Goal: Transaction & Acquisition: Obtain resource

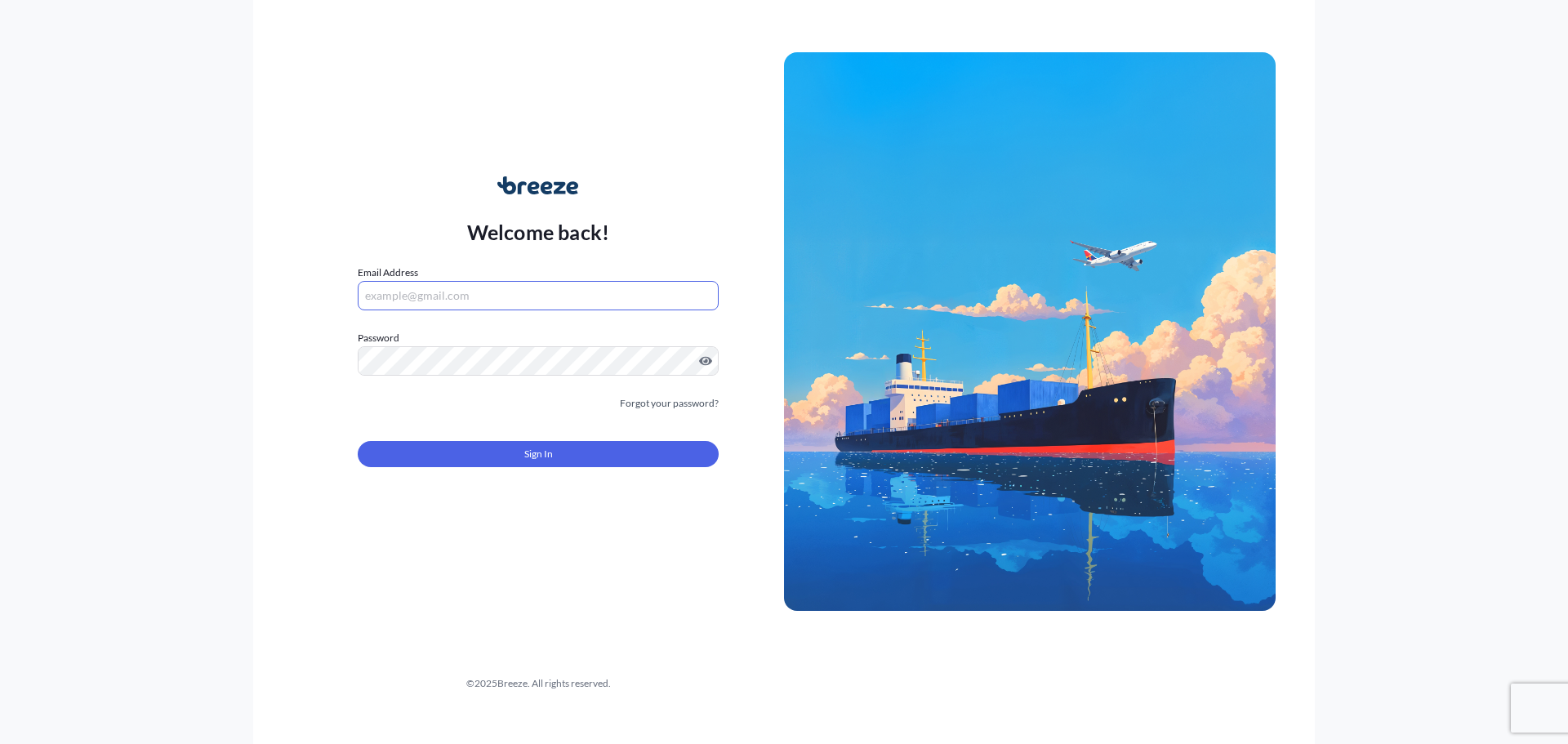
type input "[PERSON_NAME][EMAIL_ADDRESS][PERSON_NAME][DOMAIN_NAME]"
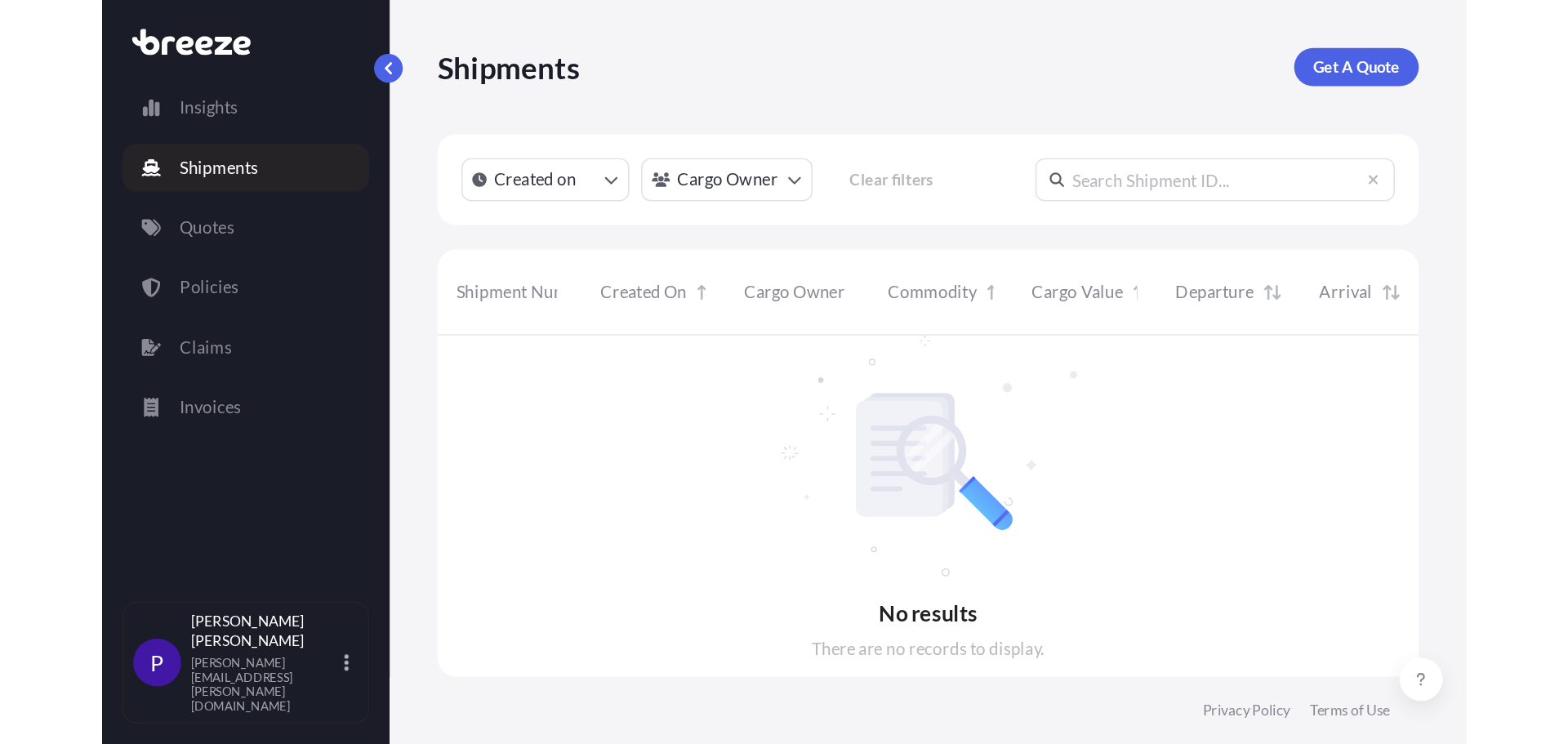
scroll to position [516, 1294]
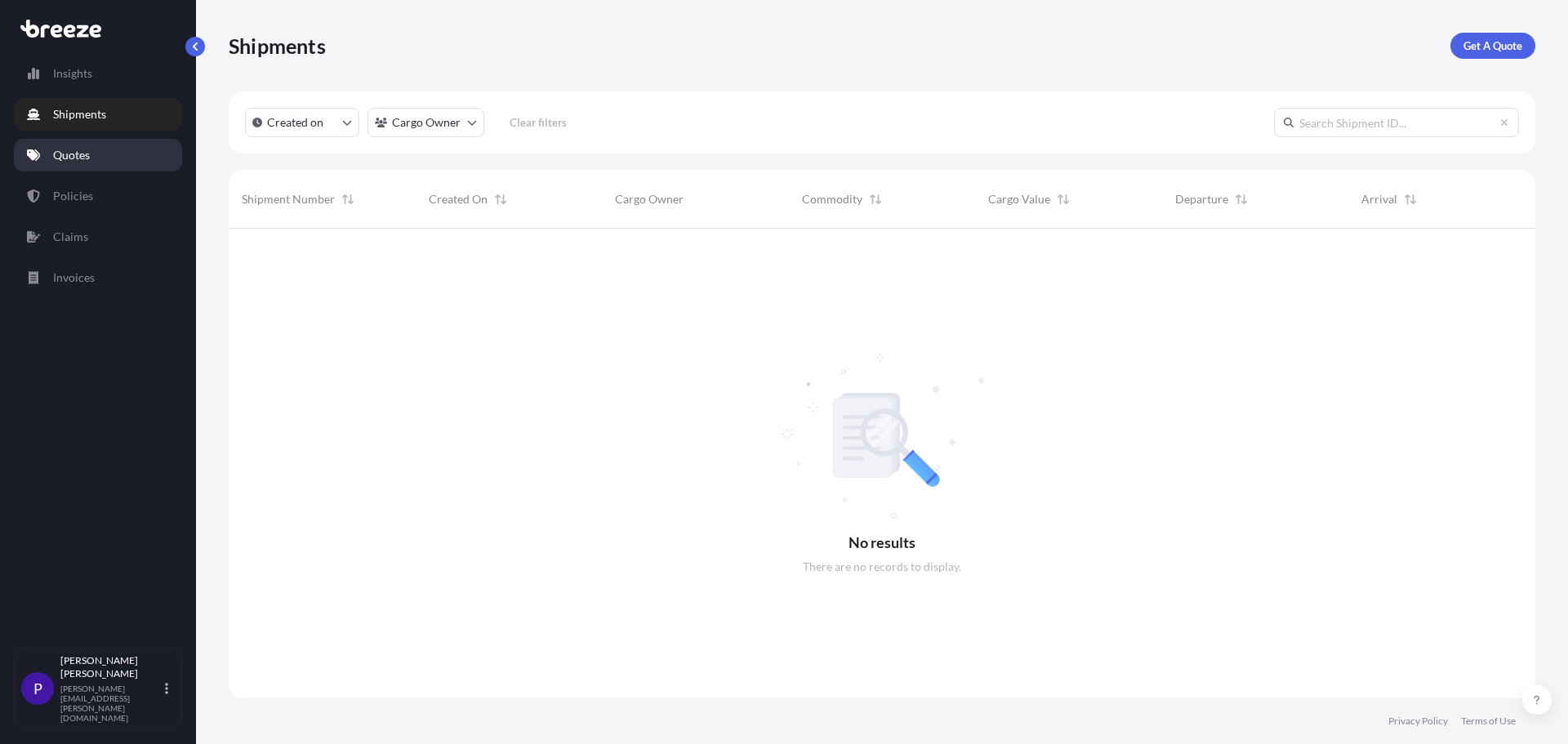
click at [74, 154] on p "Quotes" at bounding box center [71, 156] width 36 height 17
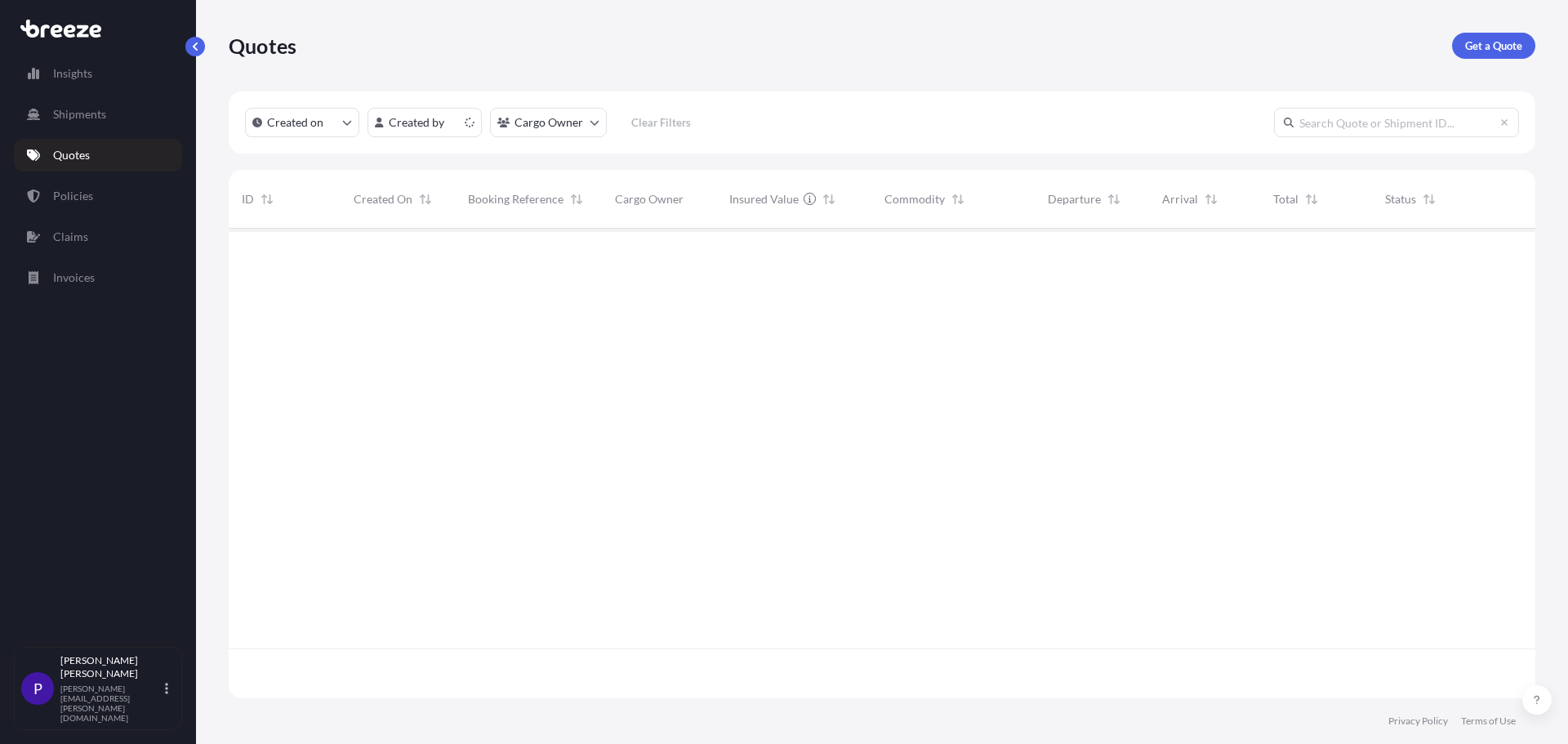
scroll to position [466, 1294]
click at [1502, 43] on p "Get a Quote" at bounding box center [1493, 46] width 57 height 17
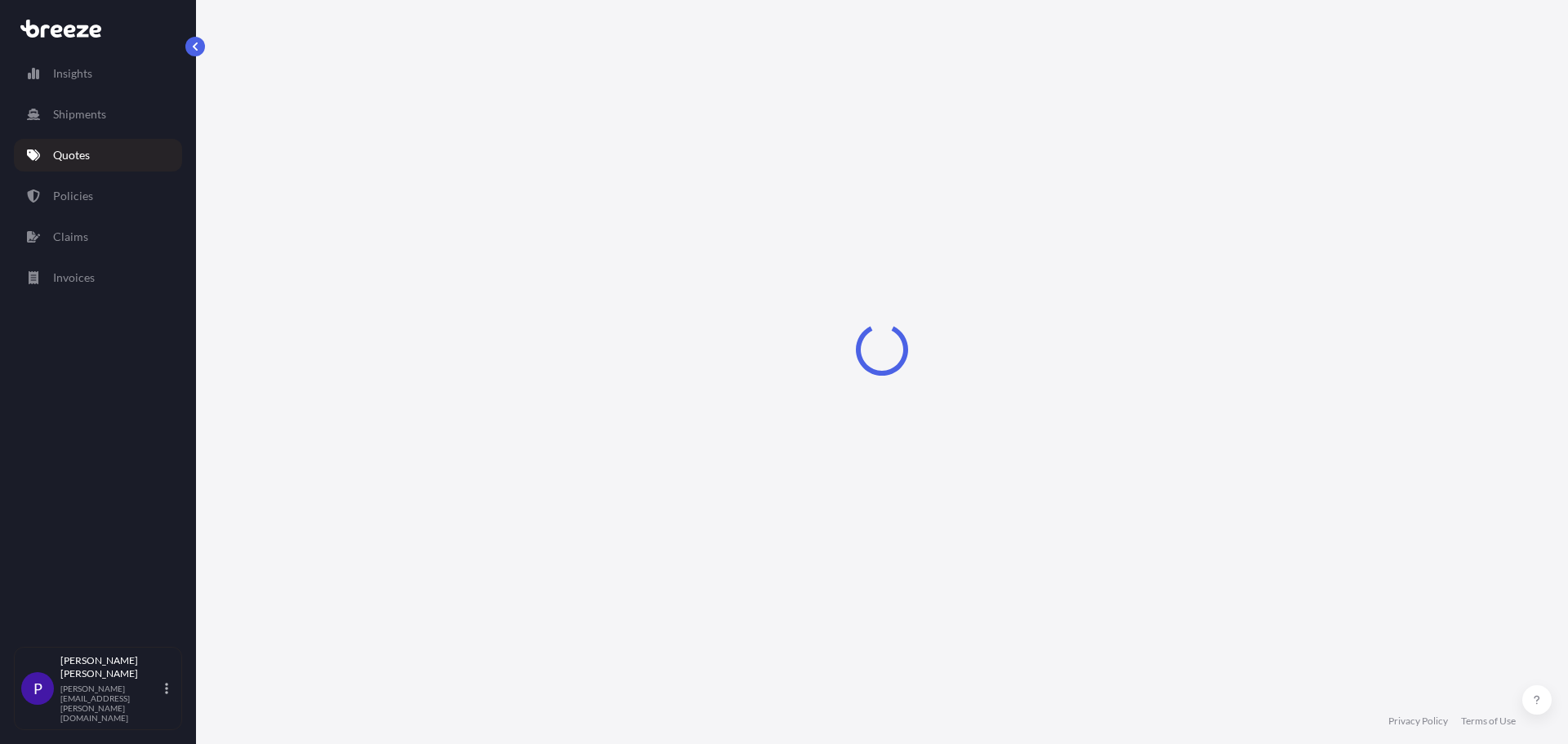
select select "Sea"
select select "1"
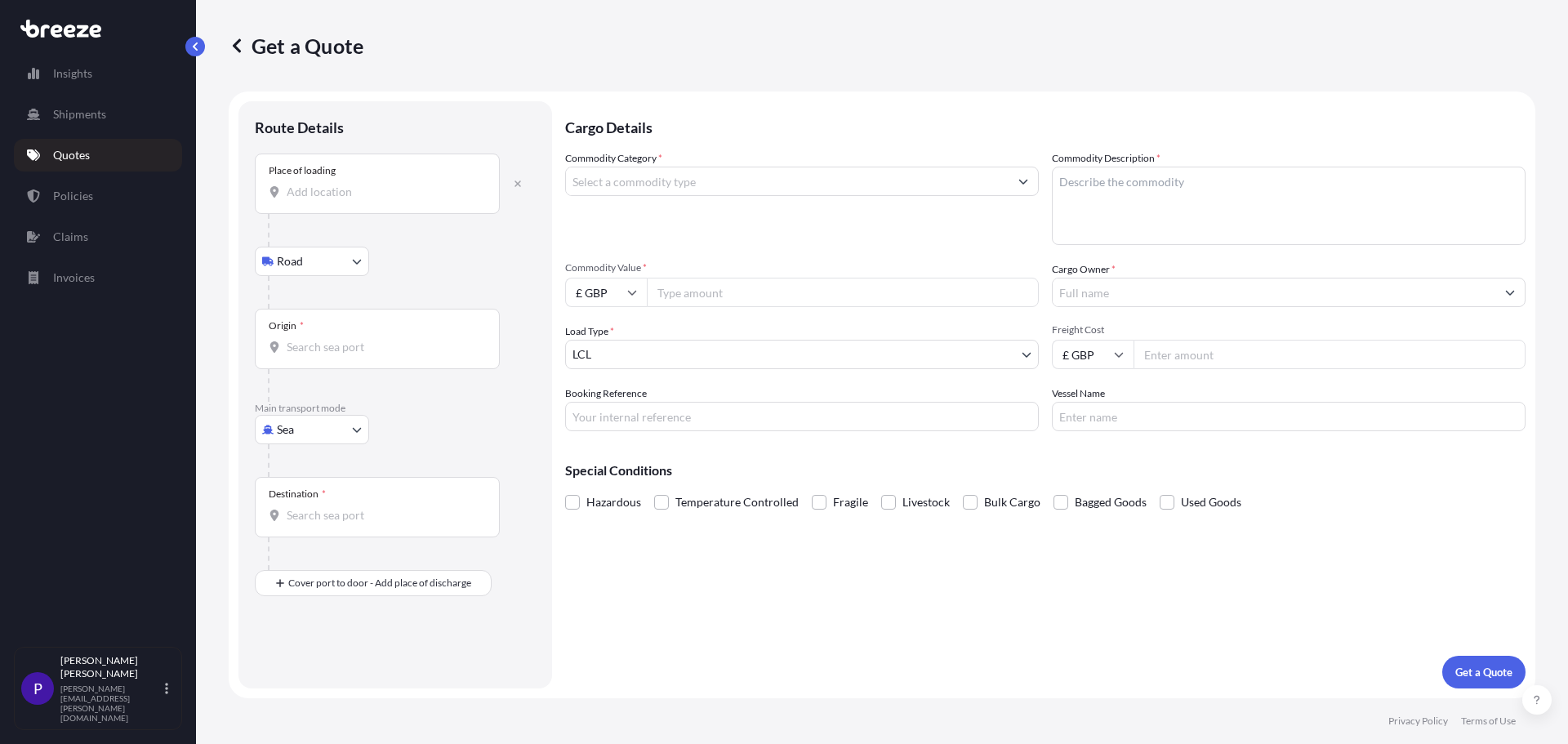
click at [324, 177] on div "Place of loading" at bounding box center [377, 184] width 245 height 60
click at [324, 184] on input "Place of loading" at bounding box center [382, 192] width 193 height 17
paste input "[STREET_ADDRESS]"
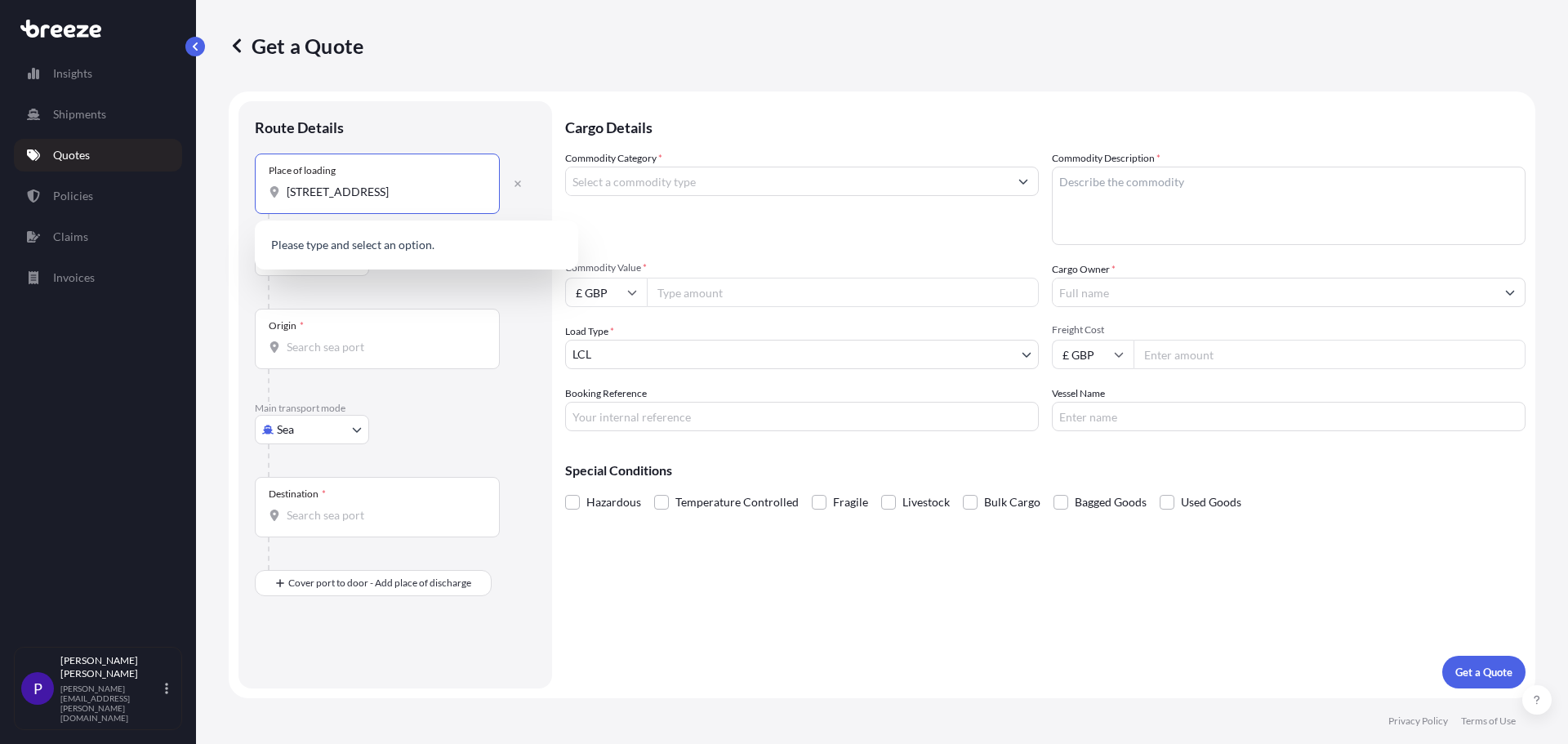
scroll to position [0, 24]
click at [336, 247] on span "Pukekohe 2340, [GEOGRAPHIC_DATA]" at bounding box center [410, 247] width 200 height 17
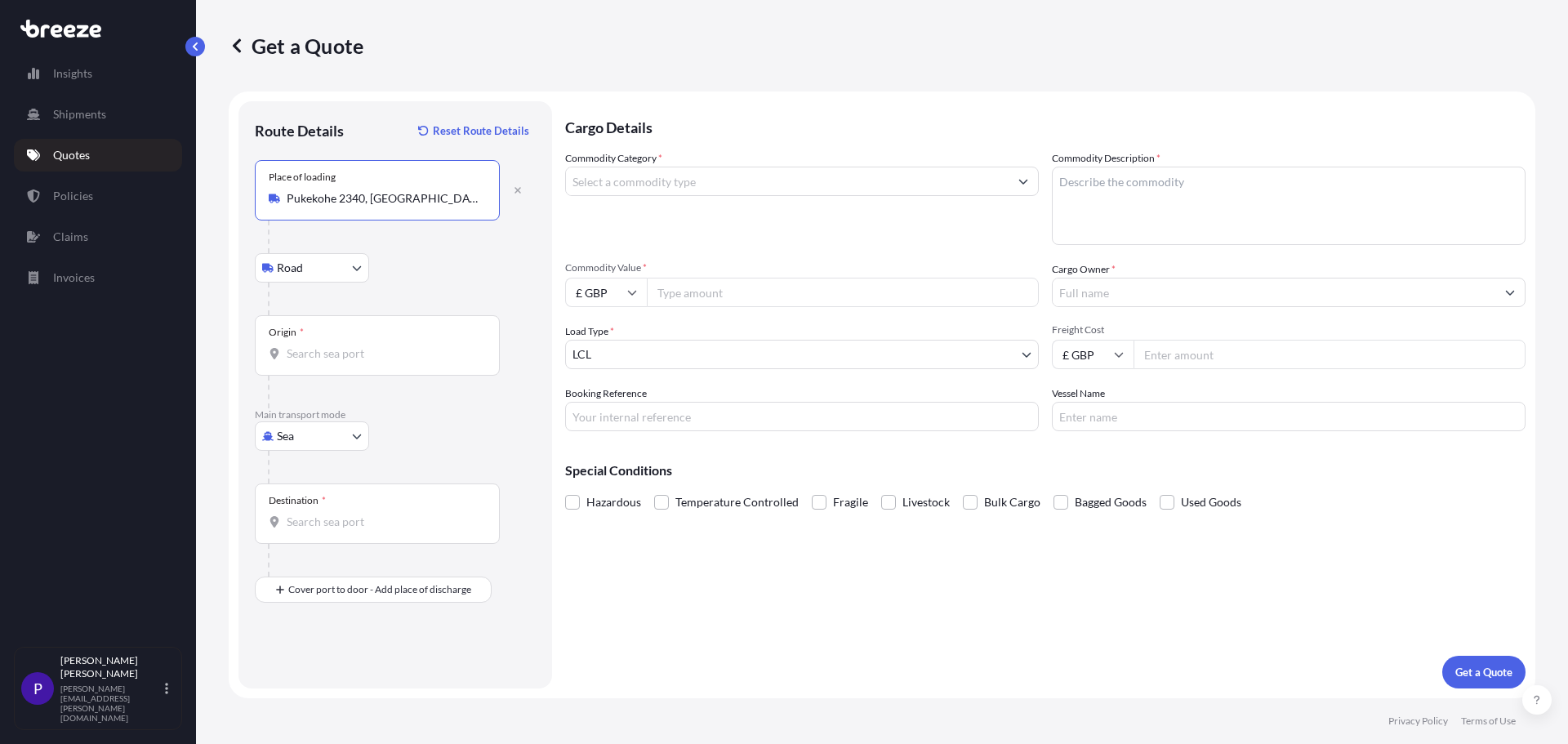
type input "Pukekohe 2340, [GEOGRAPHIC_DATA]"
click at [315, 266] on body "0 options available. 1 option available. Insights Shipments Quotes Policies Cla…" at bounding box center [784, 372] width 1568 height 744
click at [319, 308] on div "Road" at bounding box center [312, 310] width 101 height 30
click at [298, 344] on div "Origin *" at bounding box center [377, 345] width 245 height 60
click at [298, 345] on input "Origin *" at bounding box center [382, 353] width 193 height 17
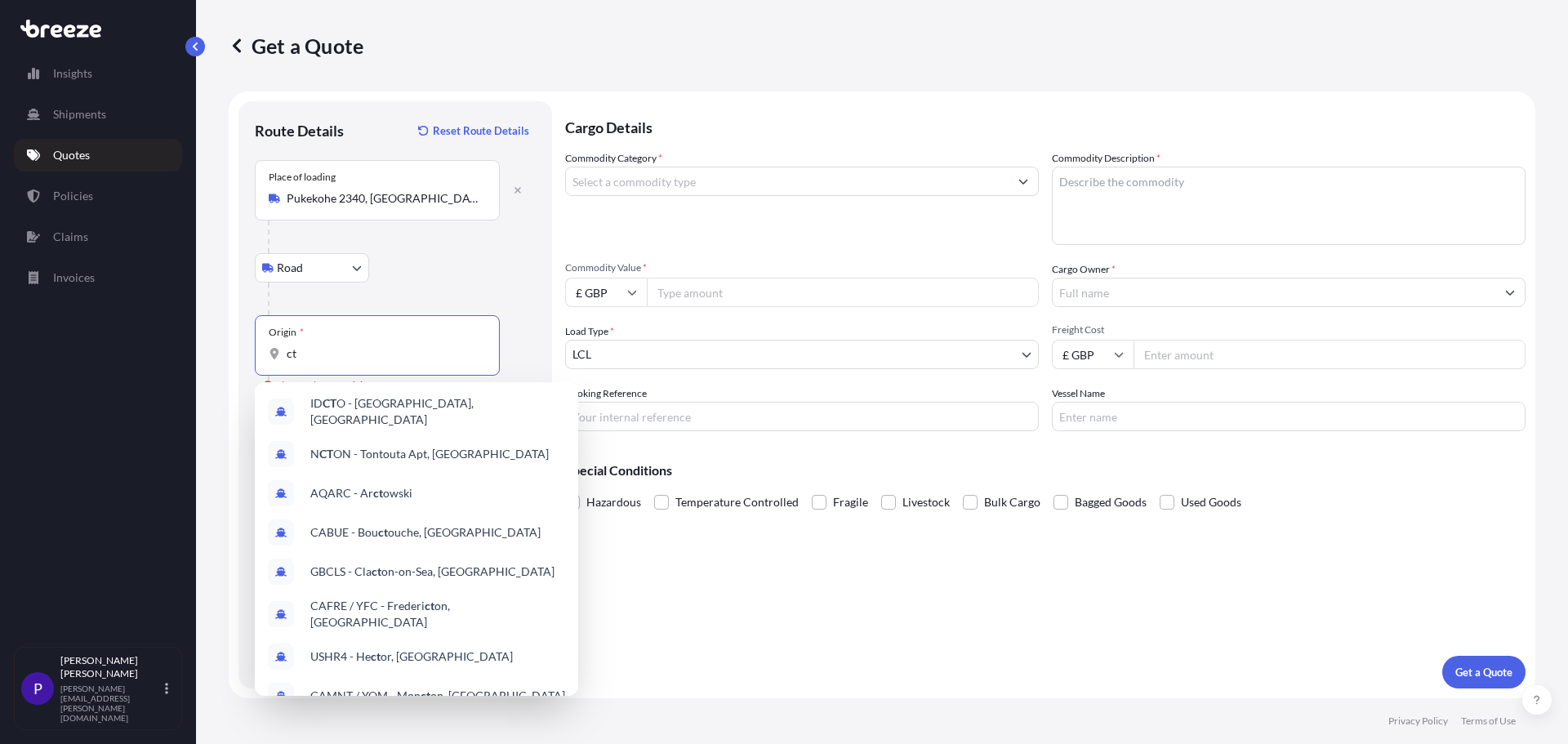
type input "c"
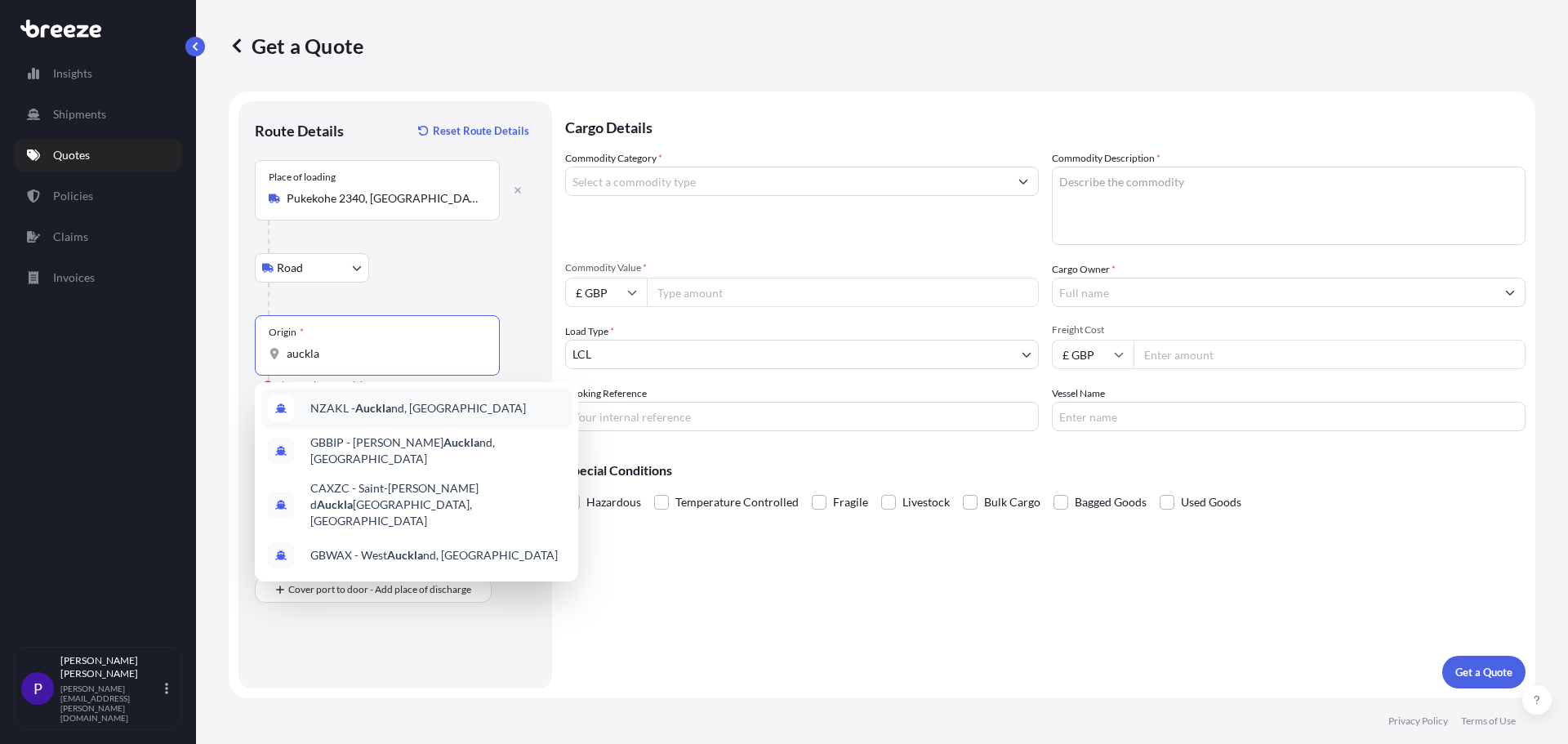
click at [343, 413] on span "NZAKL - Auckla nd, [GEOGRAPHIC_DATA]" at bounding box center [418, 409] width 216 height 17
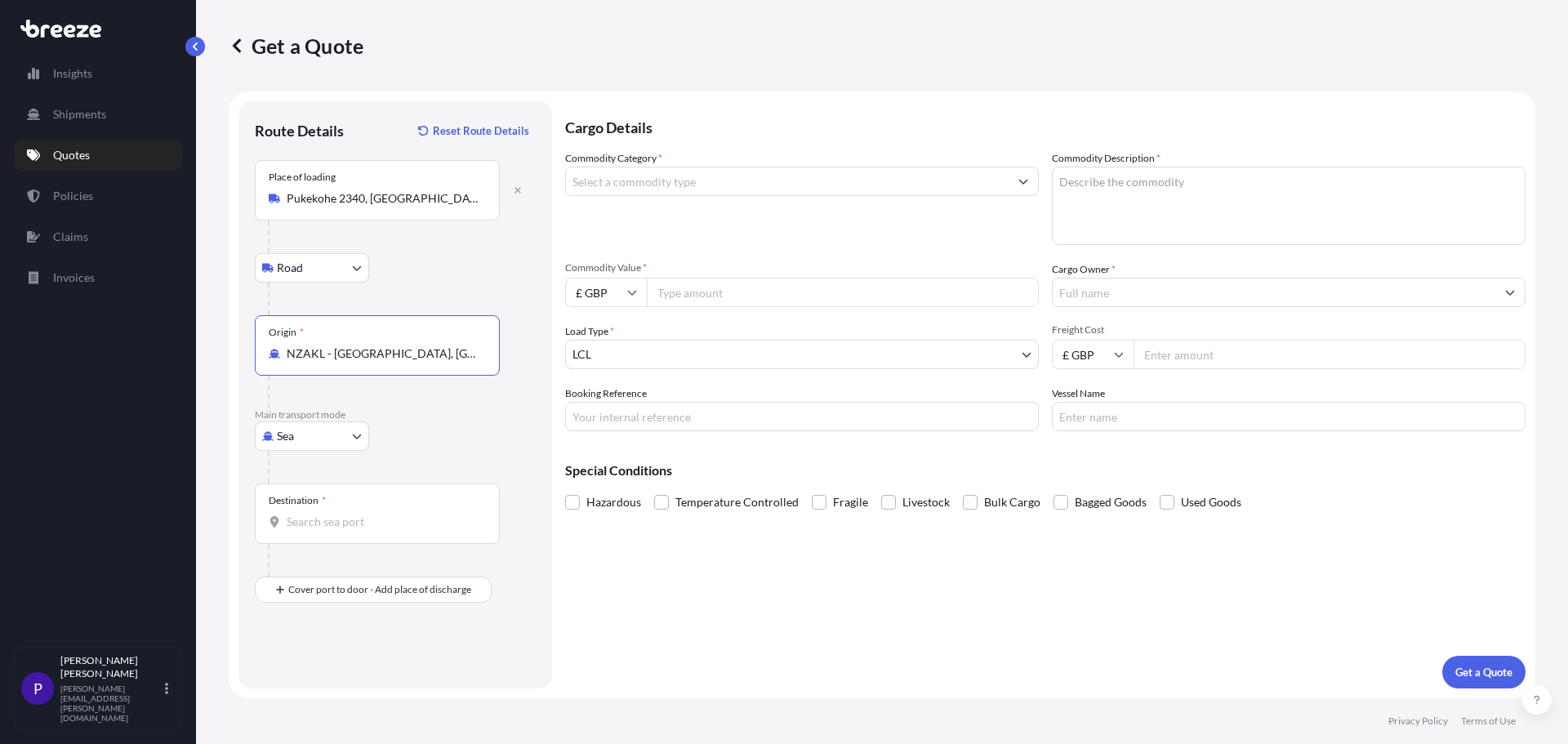
type input "NZAKL - [GEOGRAPHIC_DATA], [GEOGRAPHIC_DATA]"
click at [317, 436] on body "0 options available. 10 options available. 0 options available. 4 options avail…" at bounding box center [784, 372] width 1568 height 744
click at [301, 508] on div "Air" at bounding box center [312, 508] width 101 height 30
select select "Air"
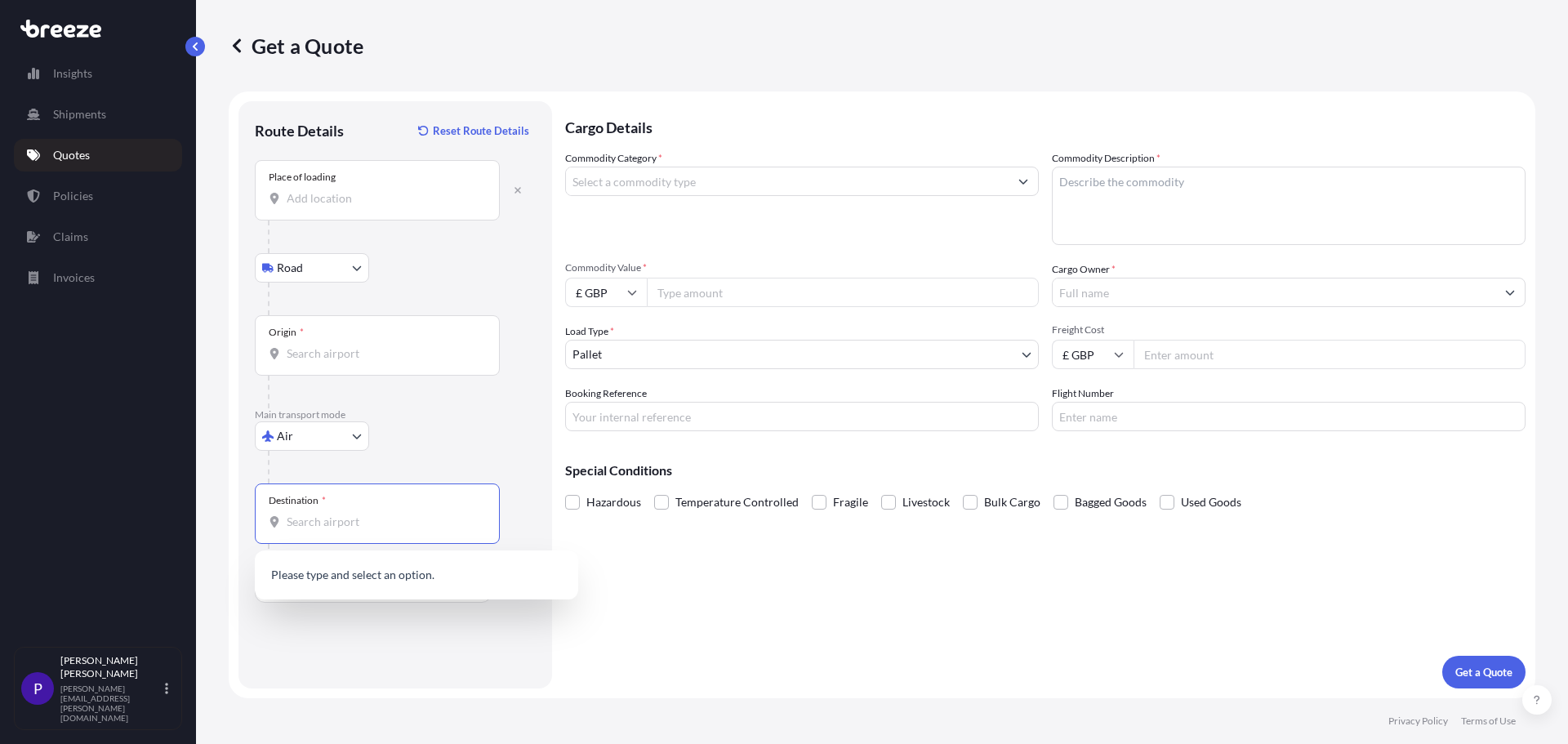
click at [307, 524] on input "Destination *" at bounding box center [382, 522] width 193 height 17
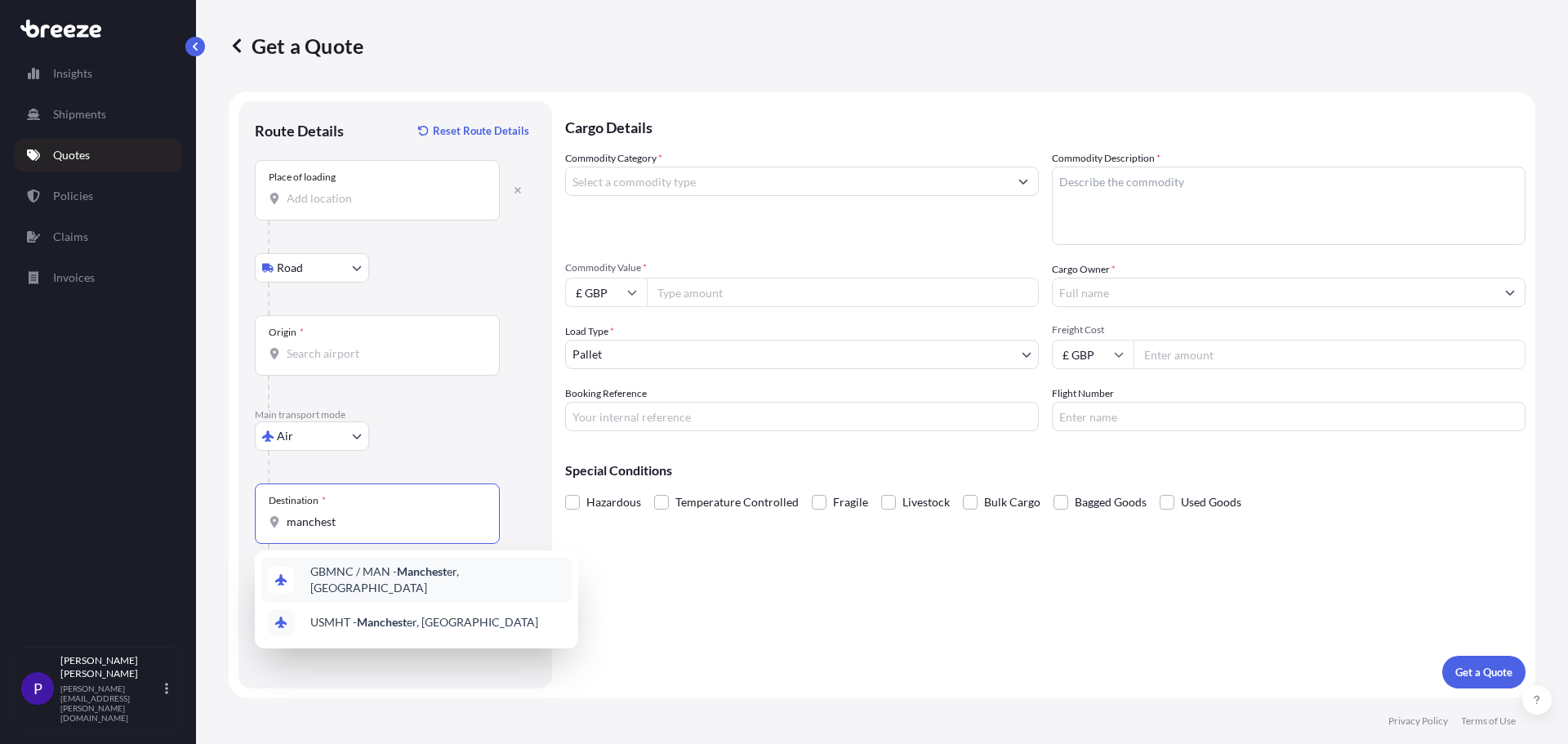
click at [346, 572] on span "GBMNC / MAN - Manchest er, [GEOGRAPHIC_DATA]" at bounding box center [438, 579] width 255 height 32
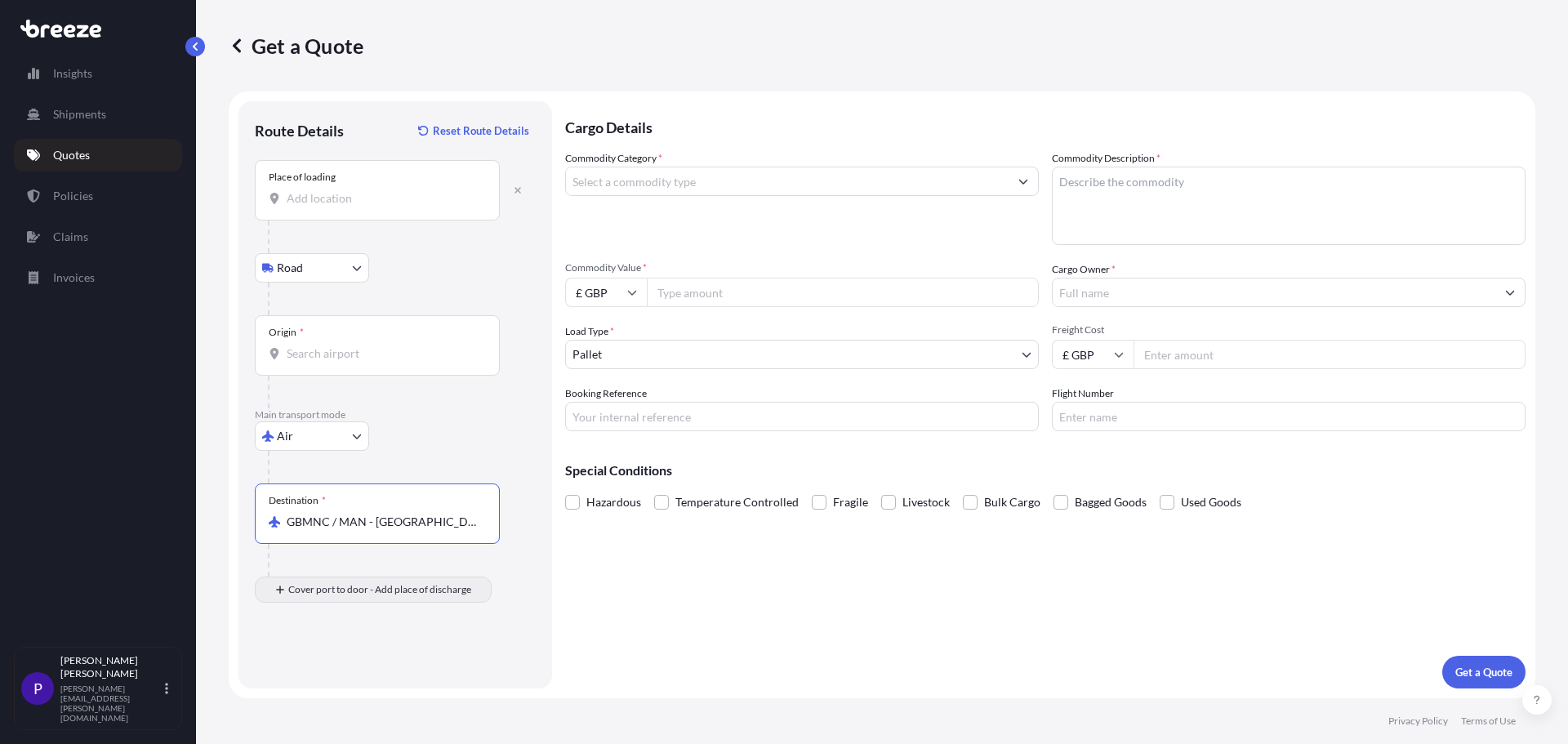
type input "GBMNC / MAN - [GEOGRAPHIC_DATA], [GEOGRAPHIC_DATA]"
click at [305, 674] on input "Place of Discharge" at bounding box center [382, 677] width 193 height 17
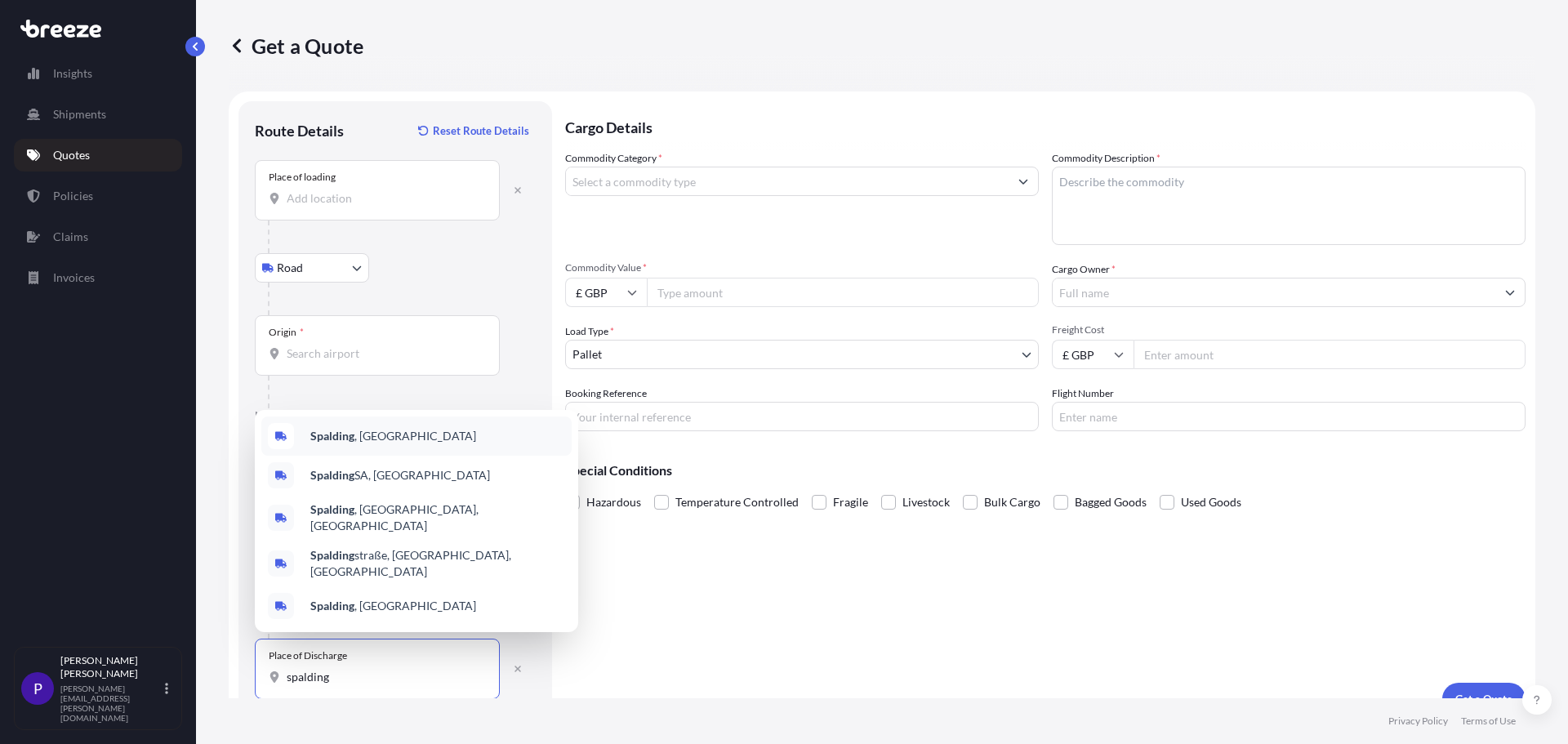
click at [376, 442] on div "Spalding , [GEOGRAPHIC_DATA]" at bounding box center [416, 435] width 310 height 39
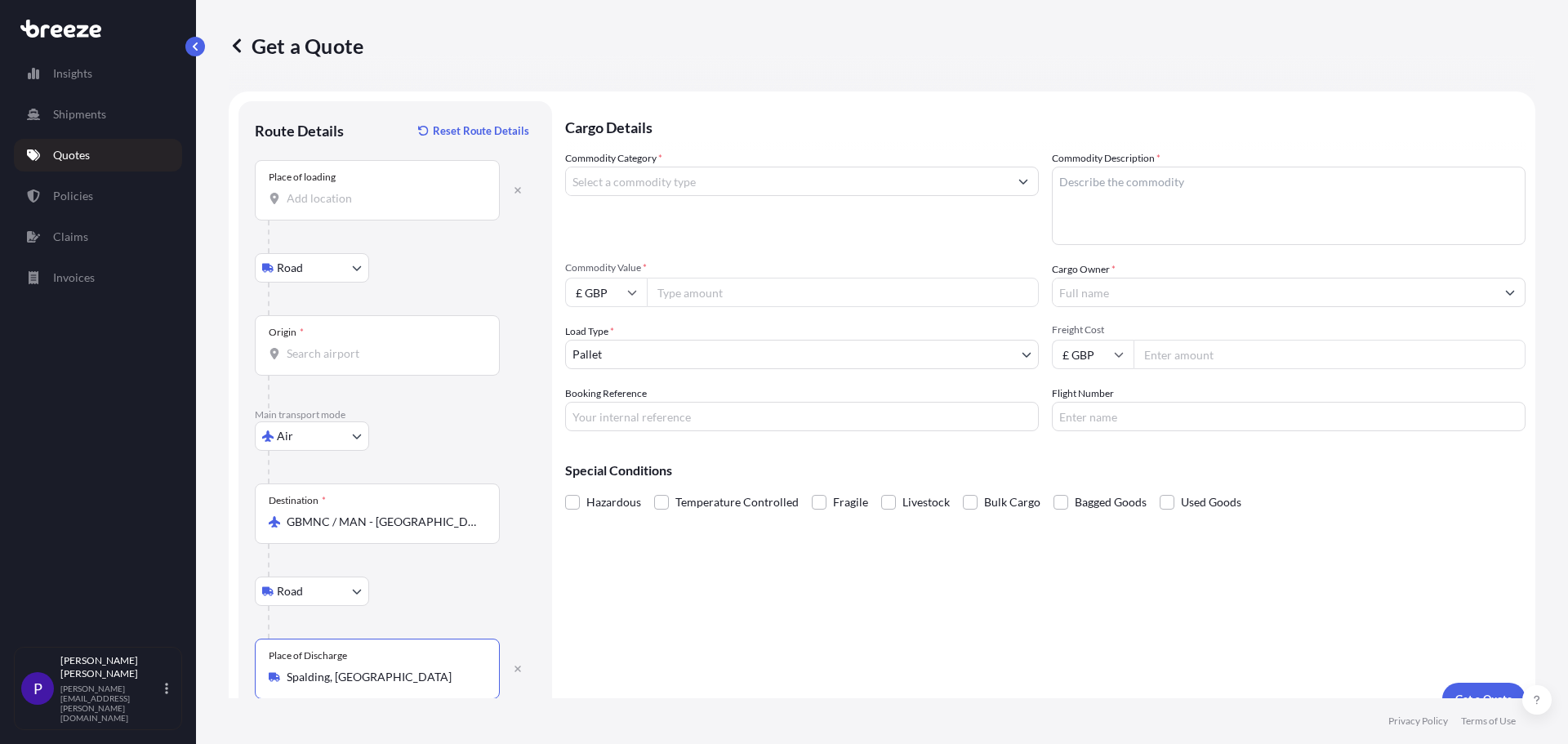
type input "Spalding, [GEOGRAPHIC_DATA]"
click at [601, 192] on input "Commodity Category *" at bounding box center [787, 181] width 443 height 30
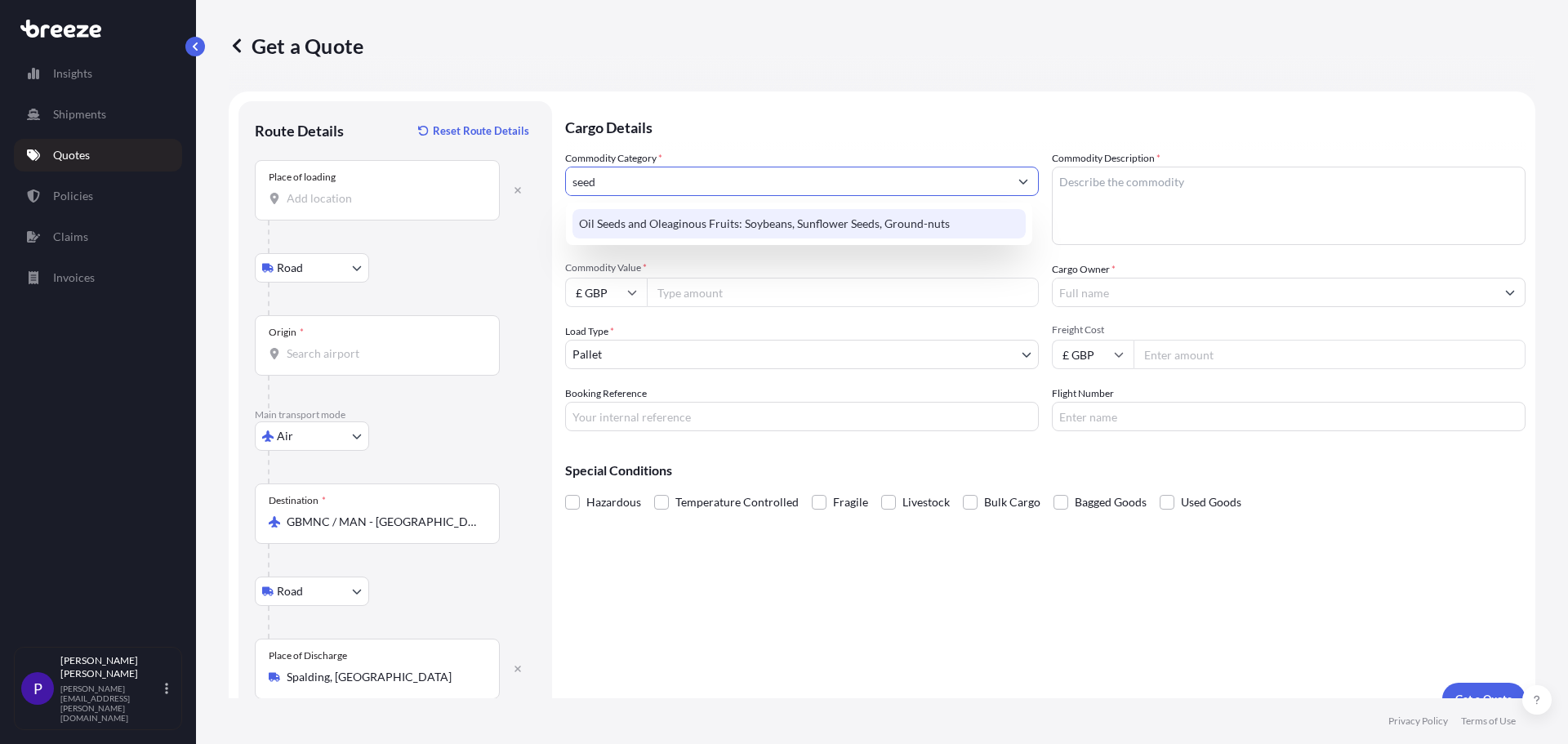
click at [615, 222] on div "Oil Seeds and Oleaginous Fruits: Soybeans, Sunflower Seeds, Ground-nuts" at bounding box center [799, 224] width 453 height 30
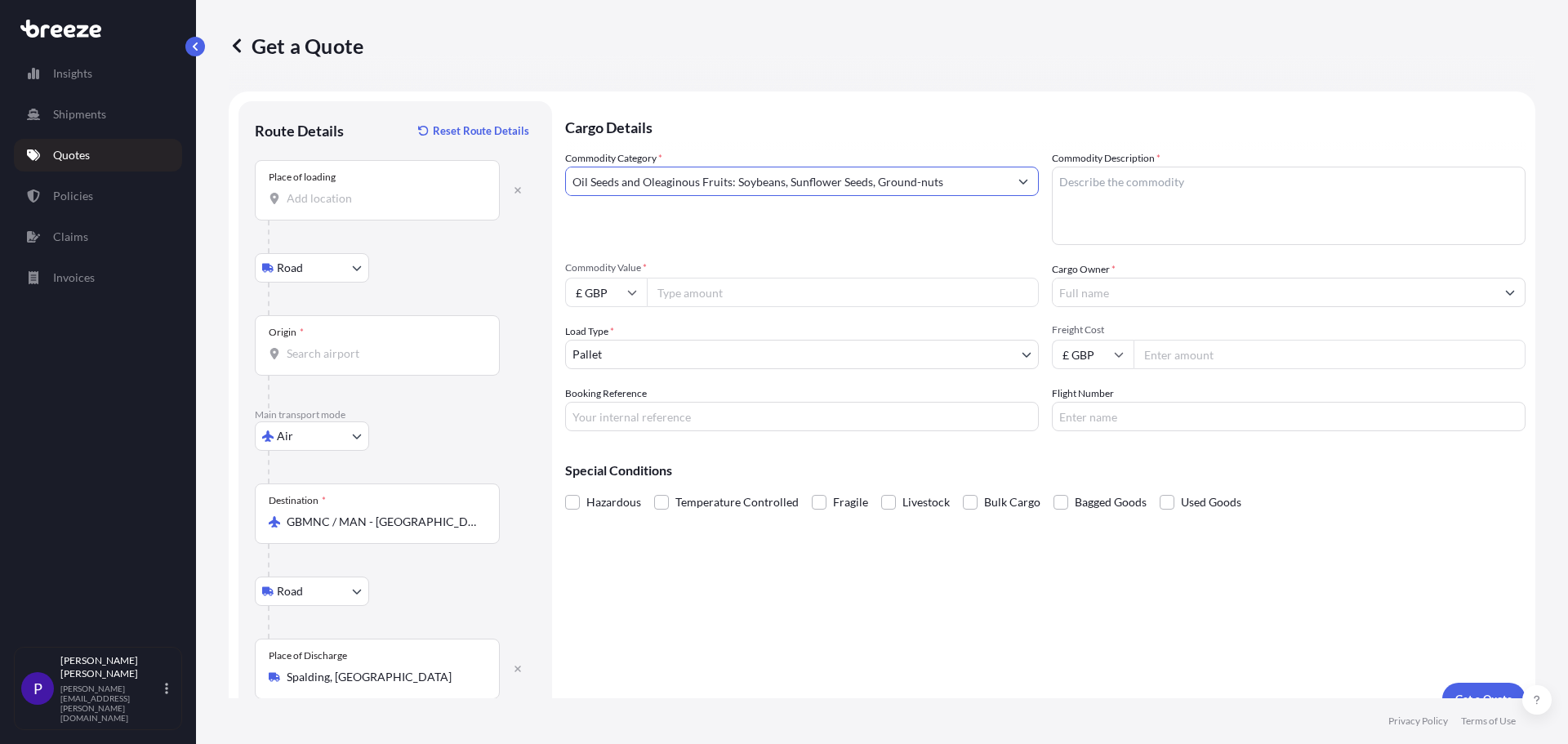
type input "Oil Seeds and Oleaginous Fruits: Soybeans, Sunflower Seeds, Ground-nuts"
click at [1099, 203] on textarea "Commodity Description *" at bounding box center [1288, 205] width 473 height 79
type textarea "sewing seeds"
click at [691, 289] on input "Commodity Value *" at bounding box center [843, 293] width 392 height 30
click at [609, 283] on input "£ GBP" at bounding box center [606, 293] width 82 height 30
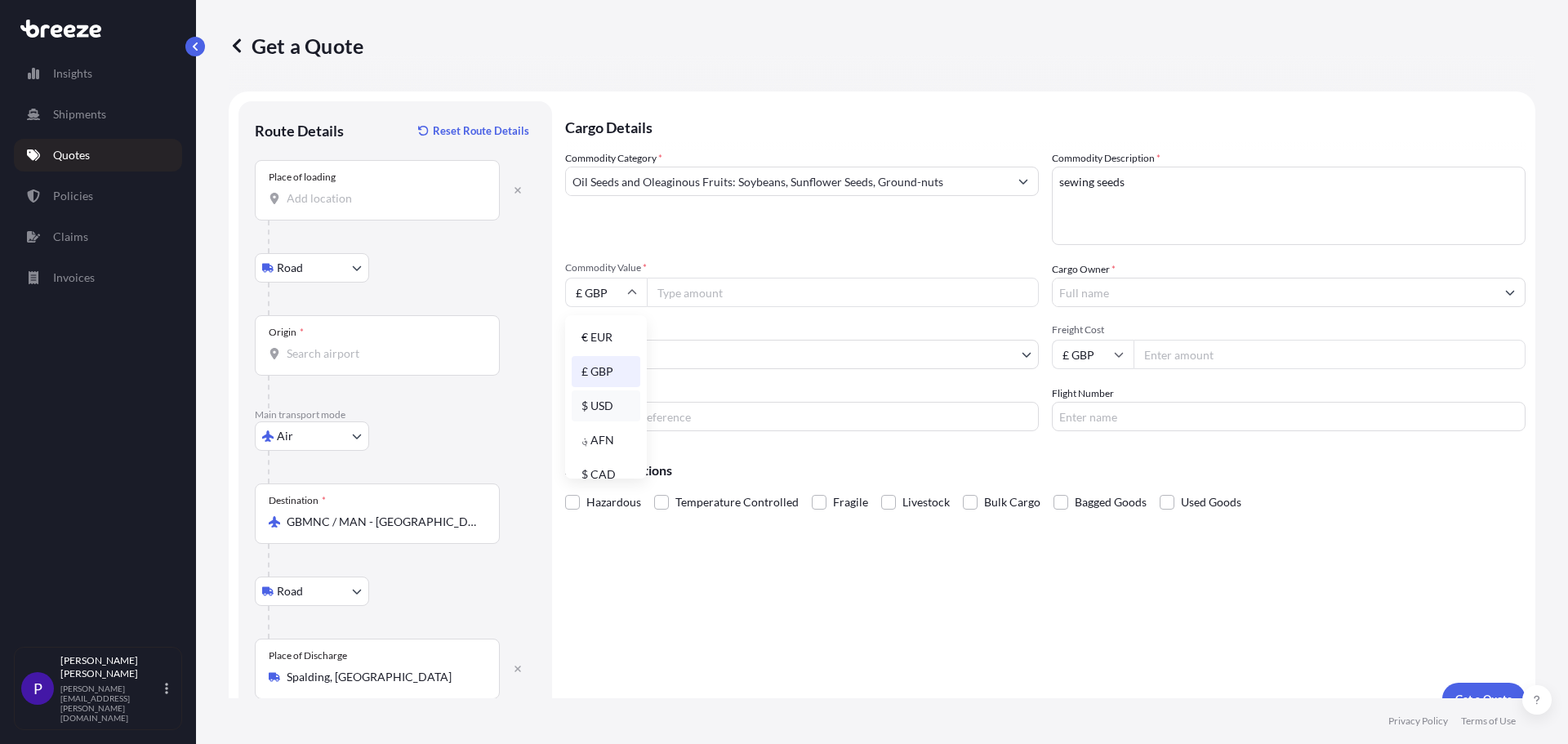
click at [605, 405] on div "$ USD" at bounding box center [606, 406] width 69 height 31
type input "$ USD"
click at [722, 295] on input "Commodity Value *" at bounding box center [843, 293] width 392 height 30
type input "4440"
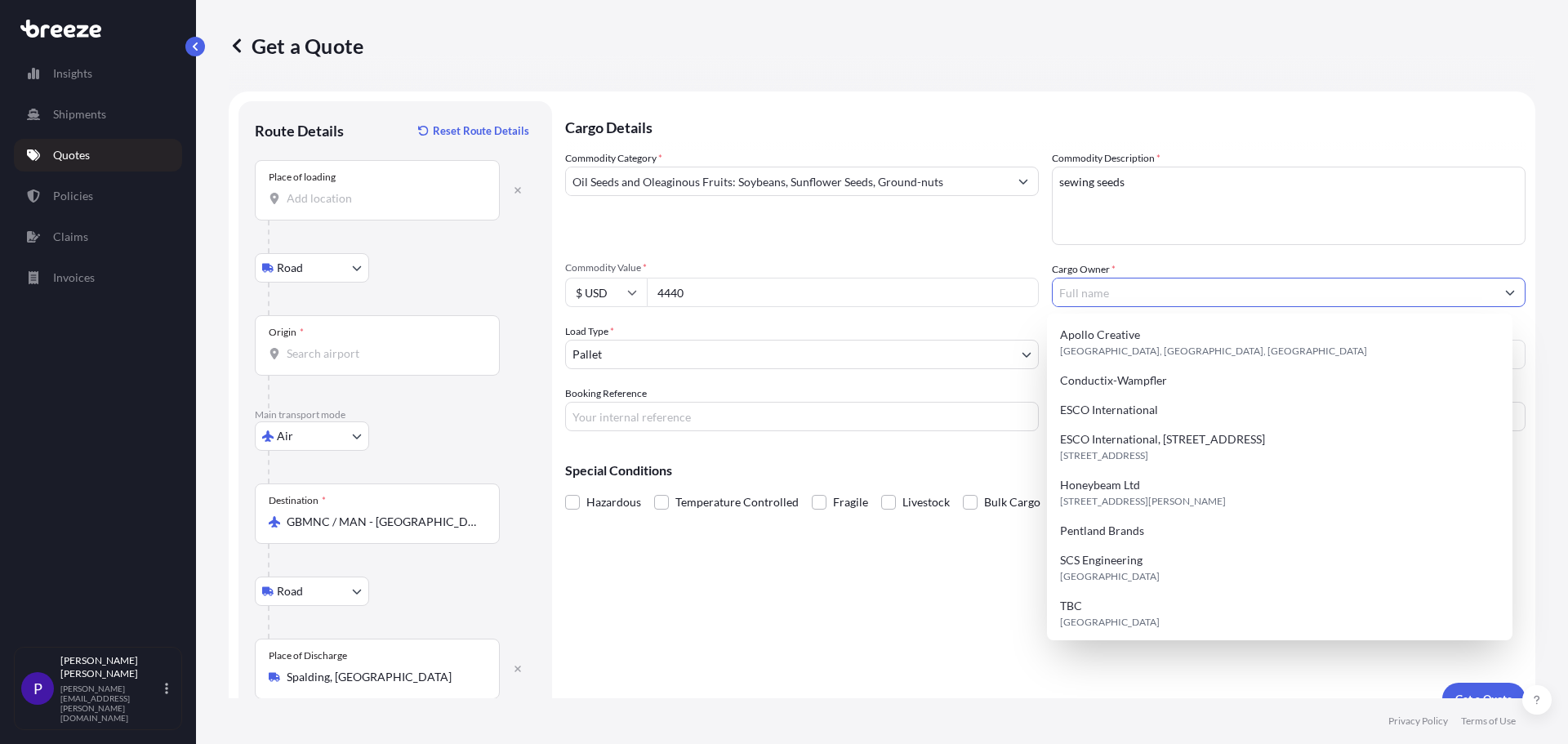
click at [1083, 286] on input "Cargo Owner *" at bounding box center [1273, 293] width 443 height 30
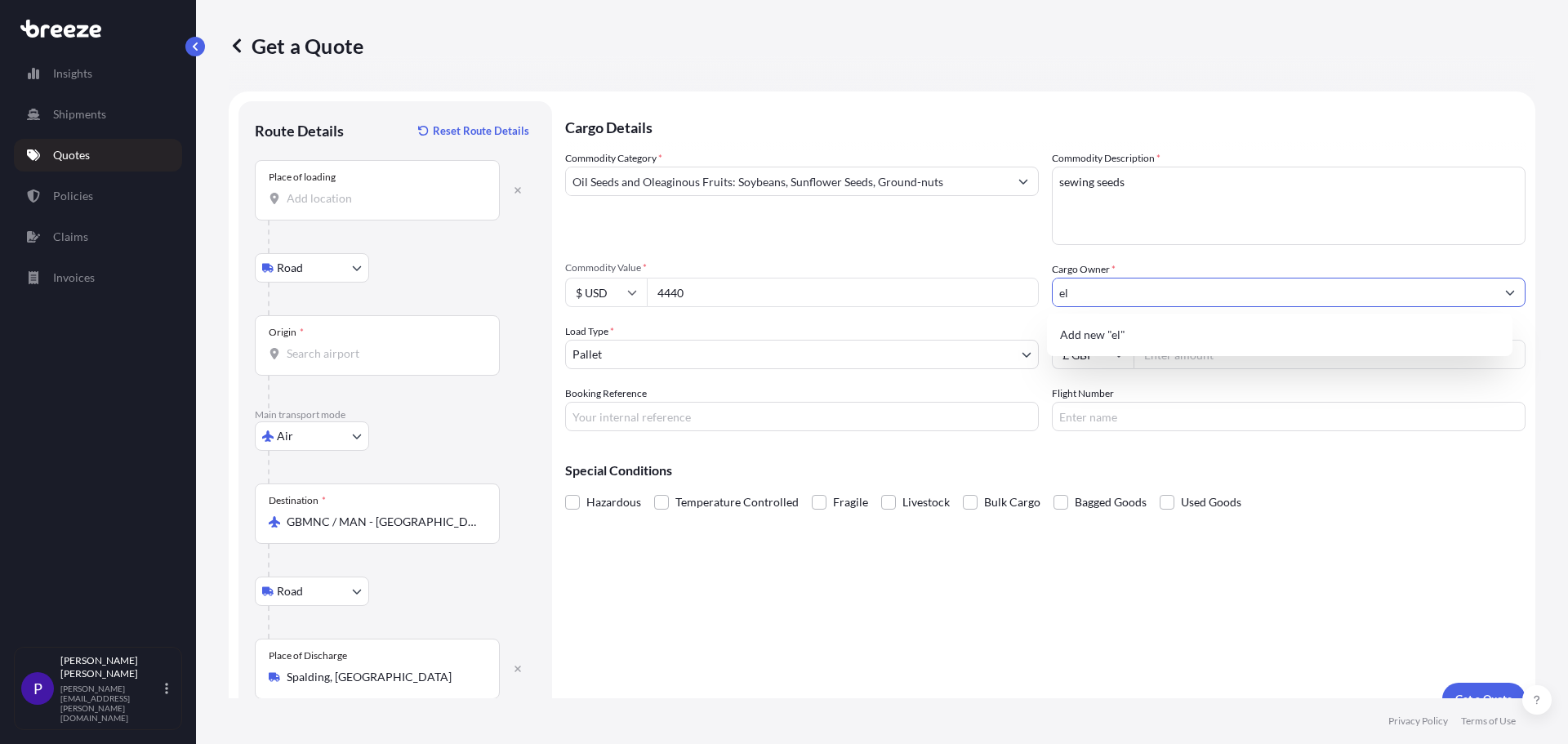
drag, startPoint x: 1122, startPoint y: 288, endPoint x: 942, endPoint y: 291, distance: 180.0
click at [942, 291] on div "Commodity Category * Oil Seeds and Oleaginous Fruits: Soybeans, Sunflower Seeds…" at bounding box center [1045, 290] width 960 height 281
paste input "Elsoms Seeds Limited"
click at [1106, 334] on span "Add new "Elsoms Seeds Limited"" at bounding box center [1142, 335] width 165 height 17
type input "Elsoms Seeds Limited"
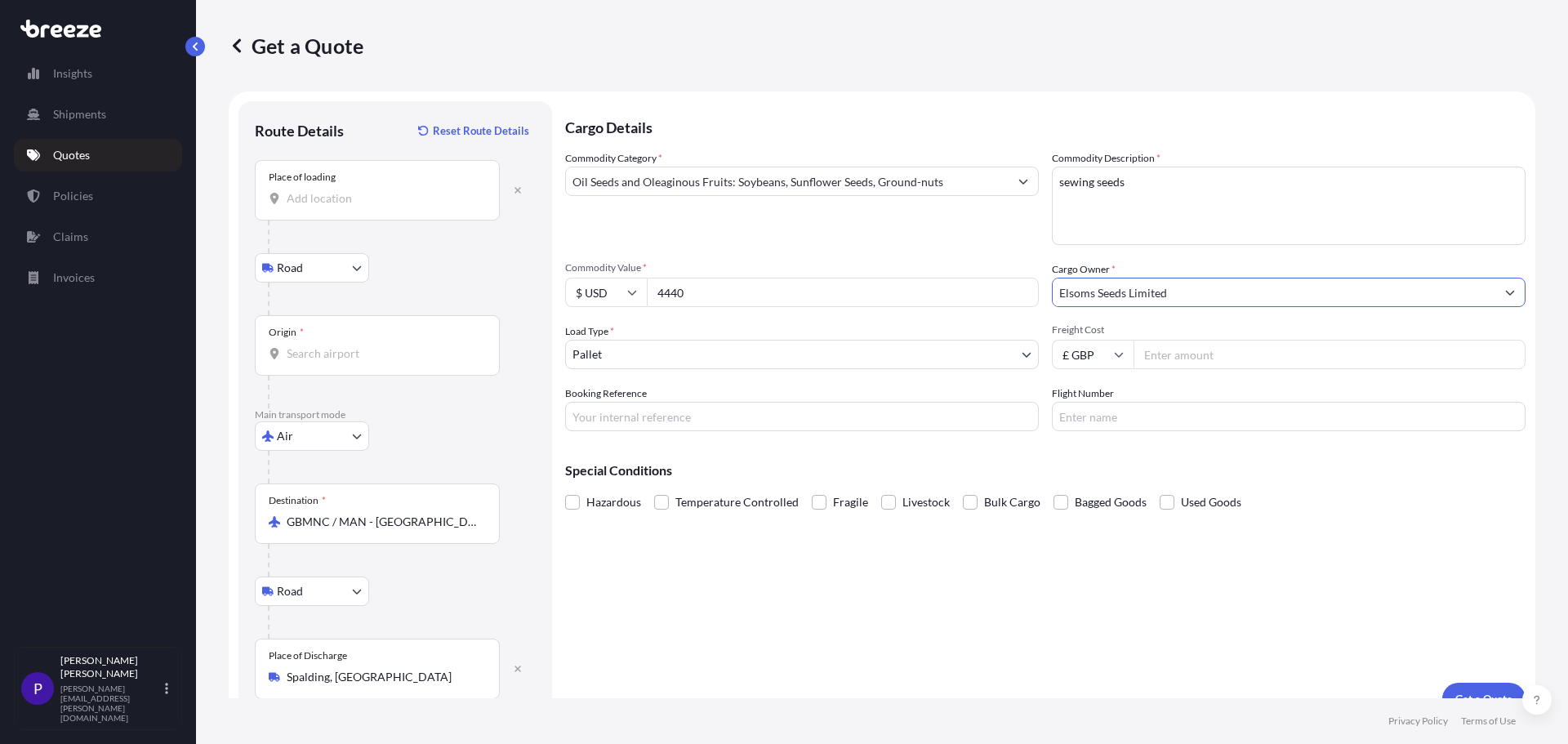
click at [639, 358] on body "1 option available. Insights Shipments Quotes Policies Claims Invoices P [PERSO…" at bounding box center [784, 372] width 1568 height 744
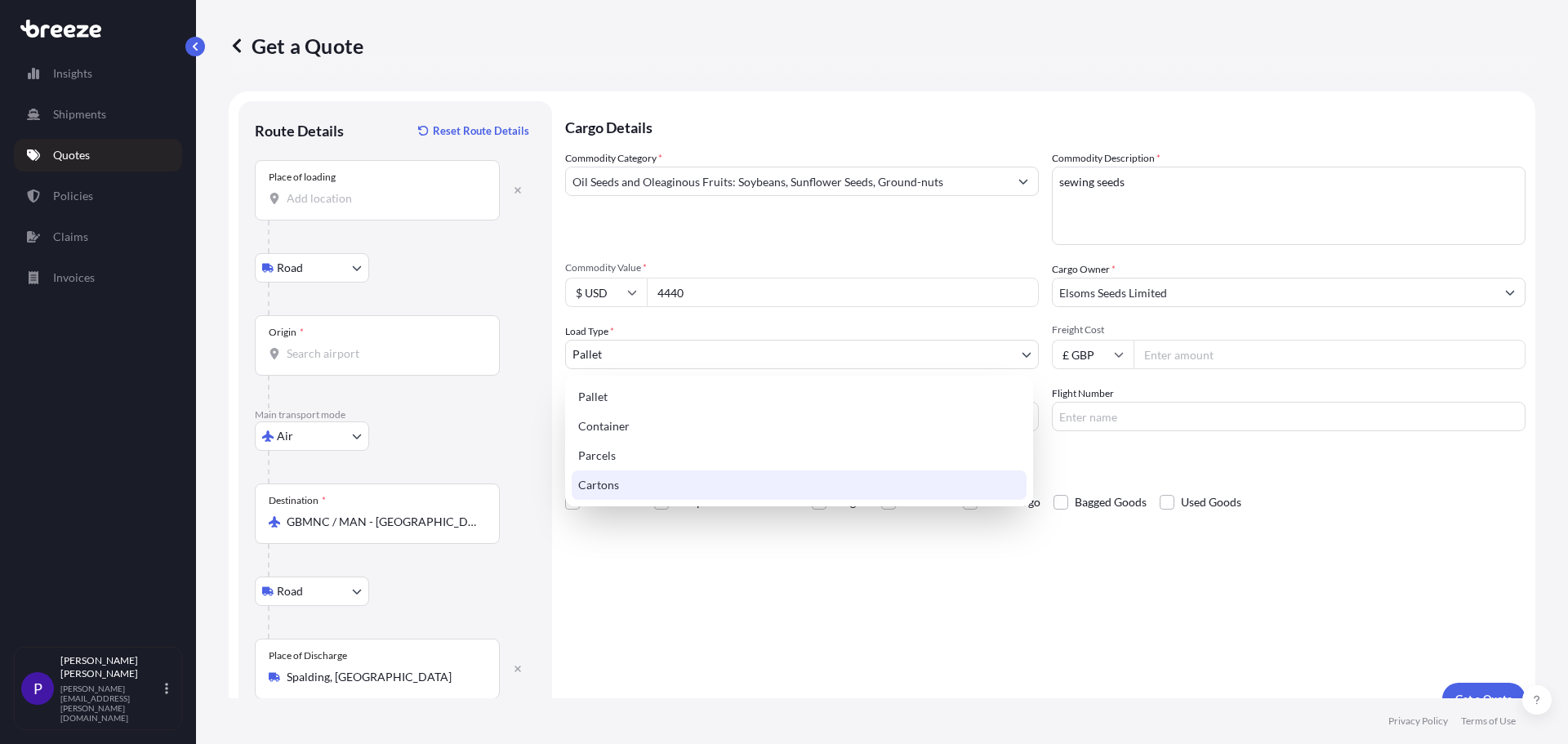
click at [617, 482] on div "Cartons" at bounding box center [799, 485] width 455 height 30
select select "4"
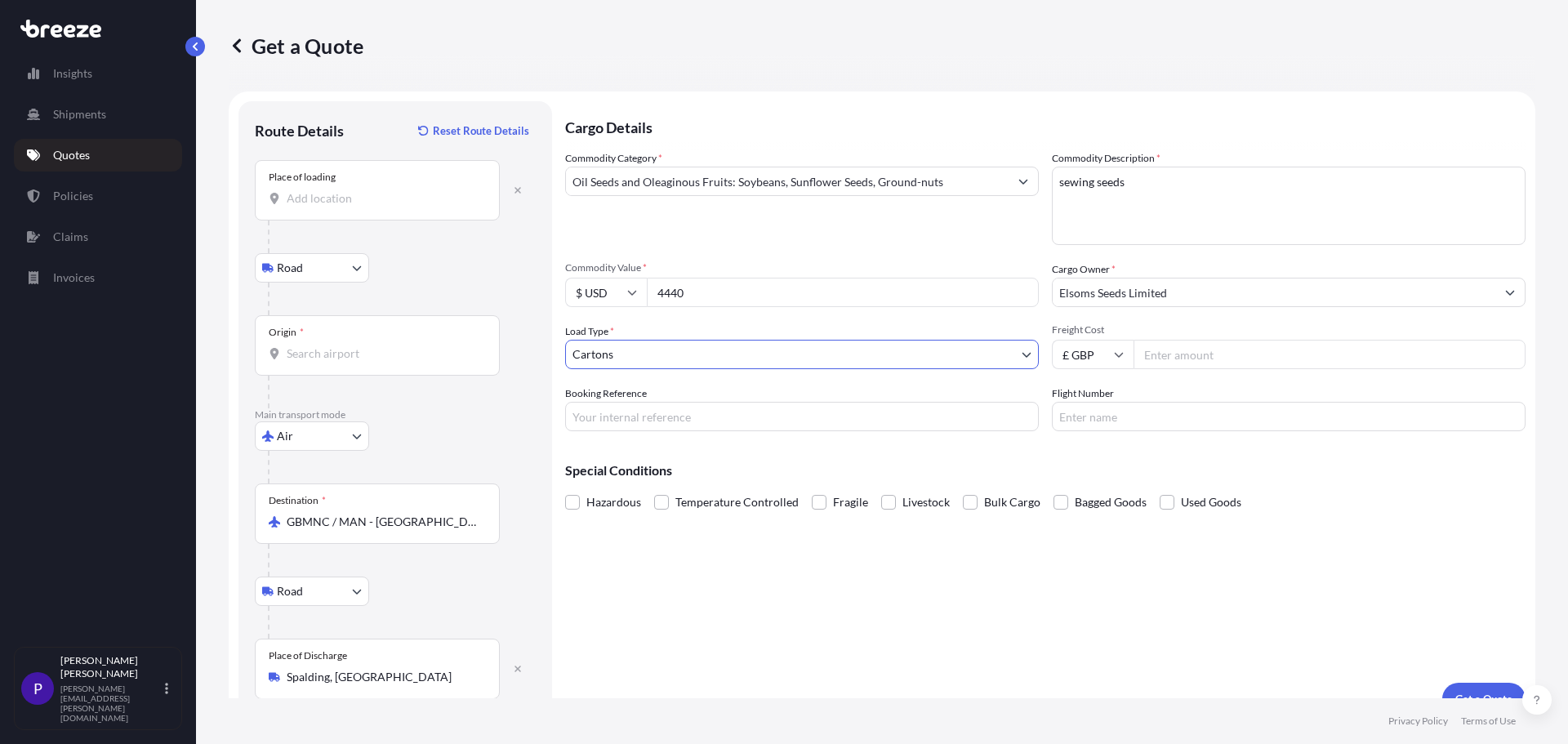
click at [1191, 358] on input "Freight Cost" at bounding box center [1330, 355] width 392 height 30
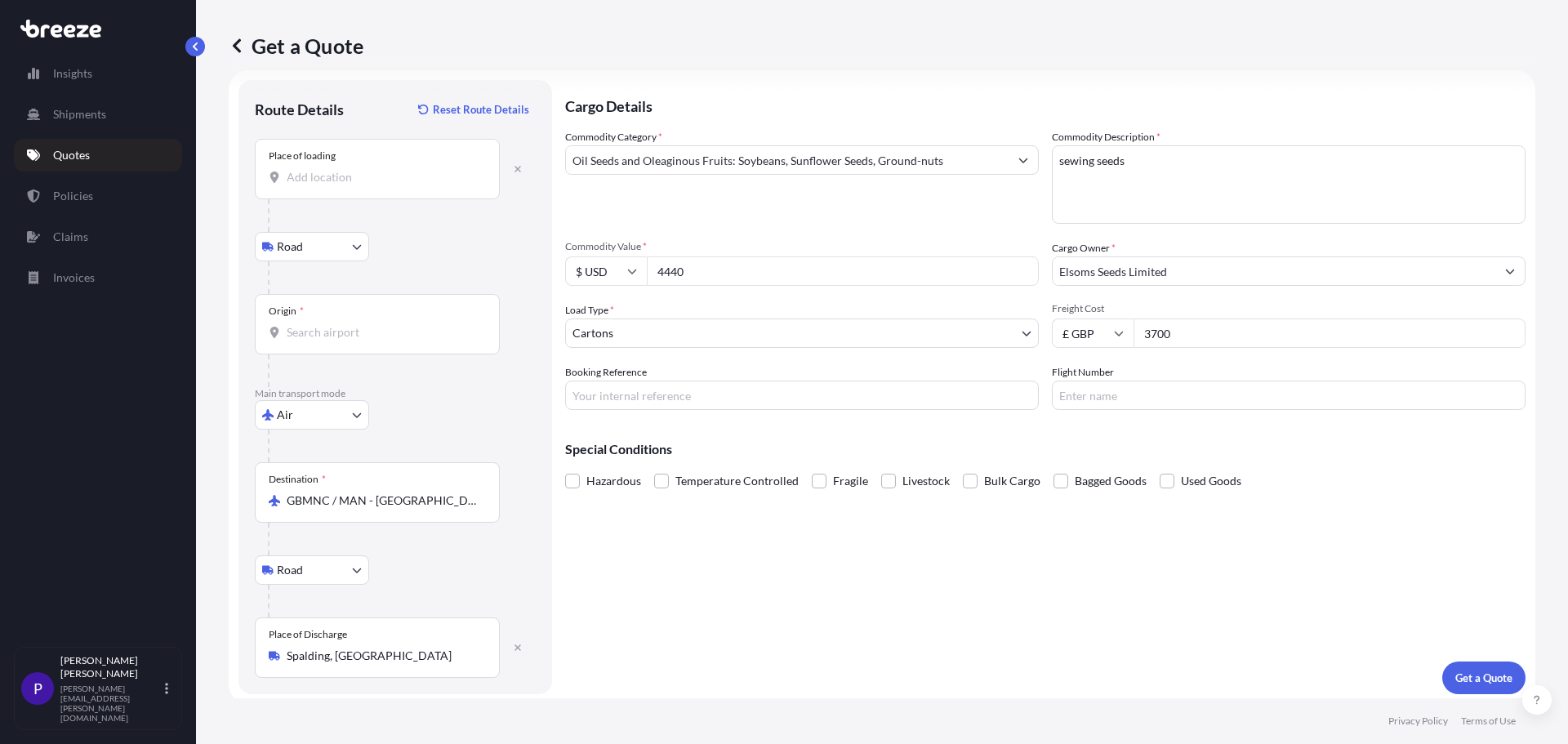
scroll to position [27, 0]
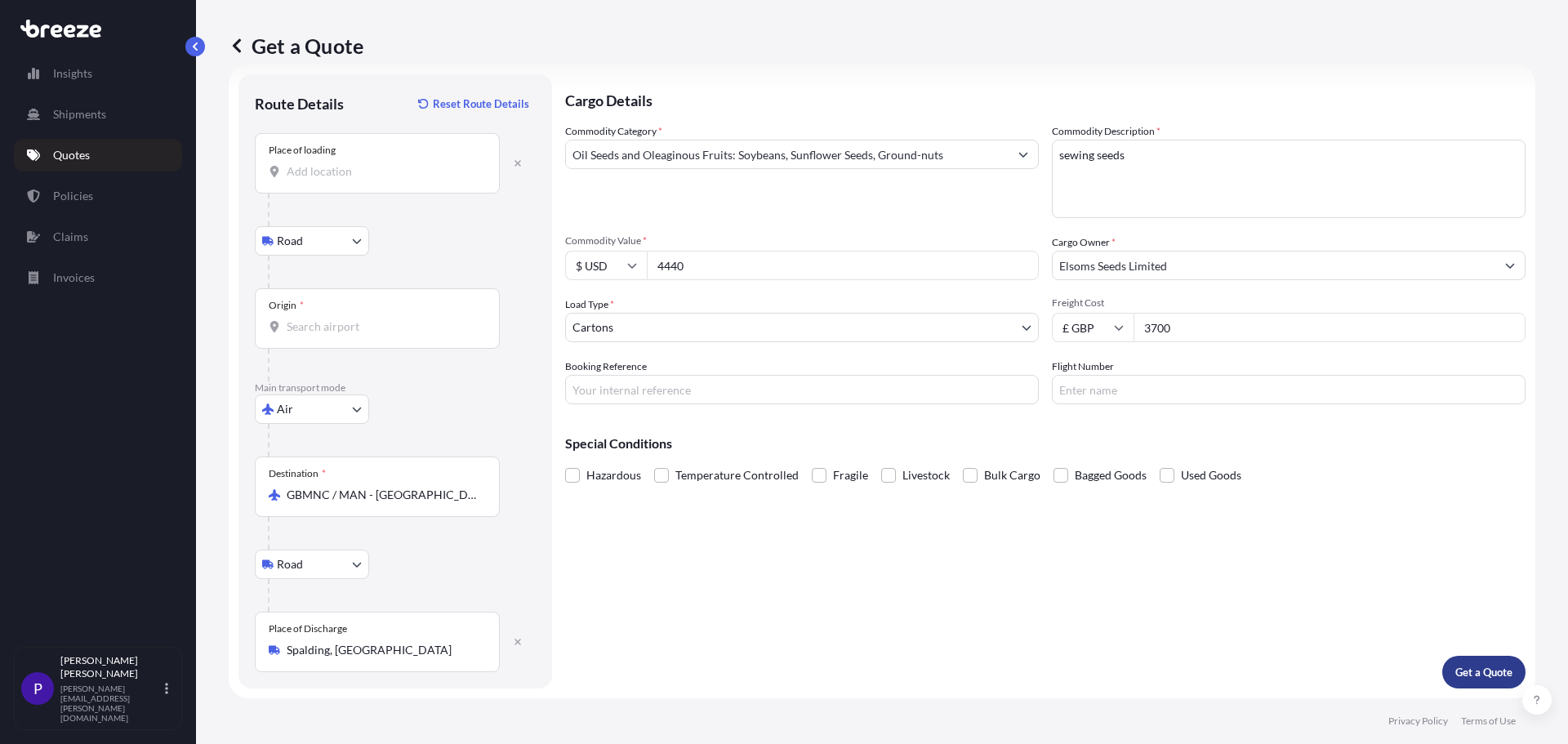
type input "3700"
click at [1462, 666] on p "Get a Quote" at bounding box center [1483, 672] width 57 height 17
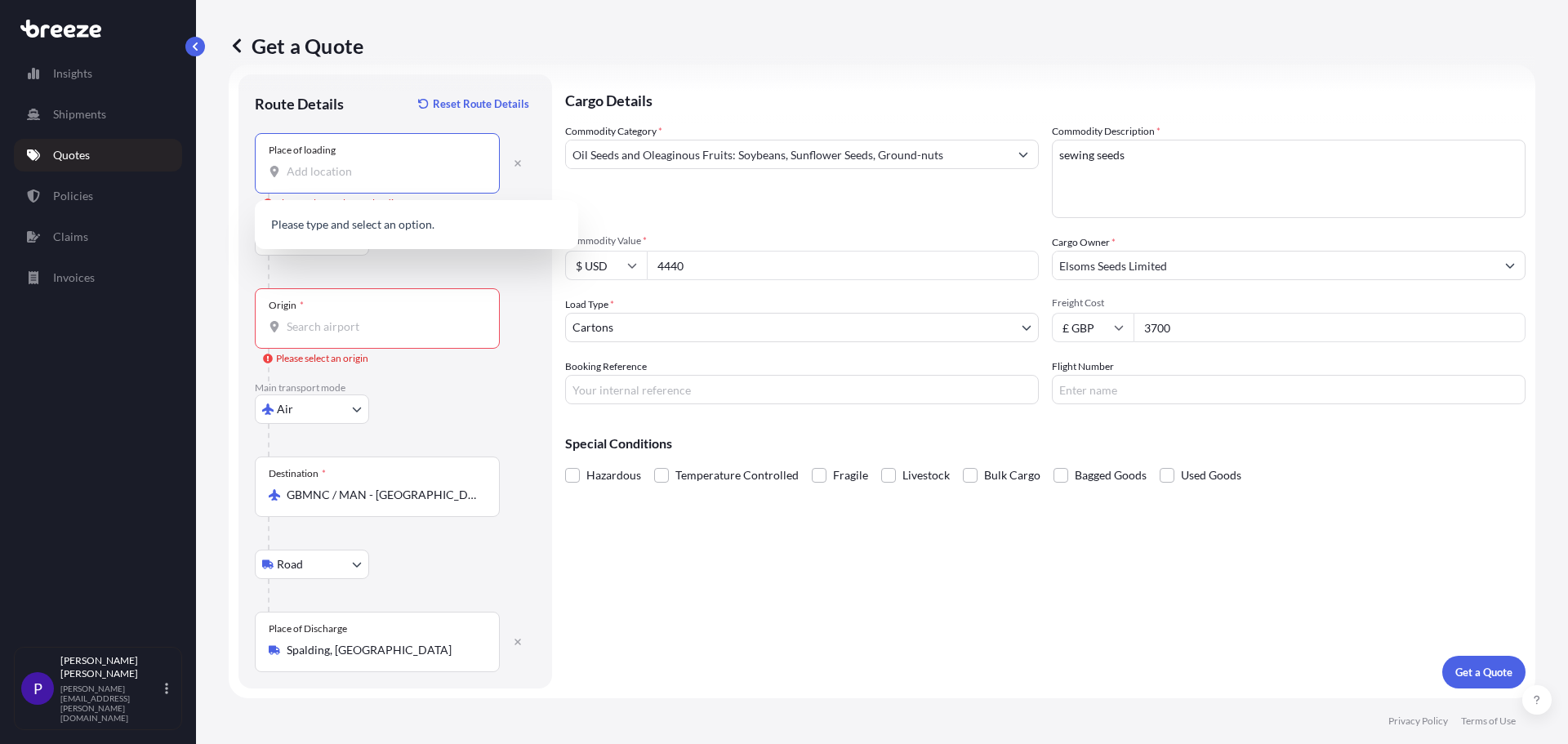
click at [348, 166] on input "Place of loading Please select a place of loading" at bounding box center [382, 171] width 193 height 17
click at [371, 180] on div "Place of loading" at bounding box center [377, 163] width 245 height 60
click at [371, 180] on input "Place of loading" at bounding box center [382, 171] width 193 height 17
paste input "[STREET_ADDRESS]"
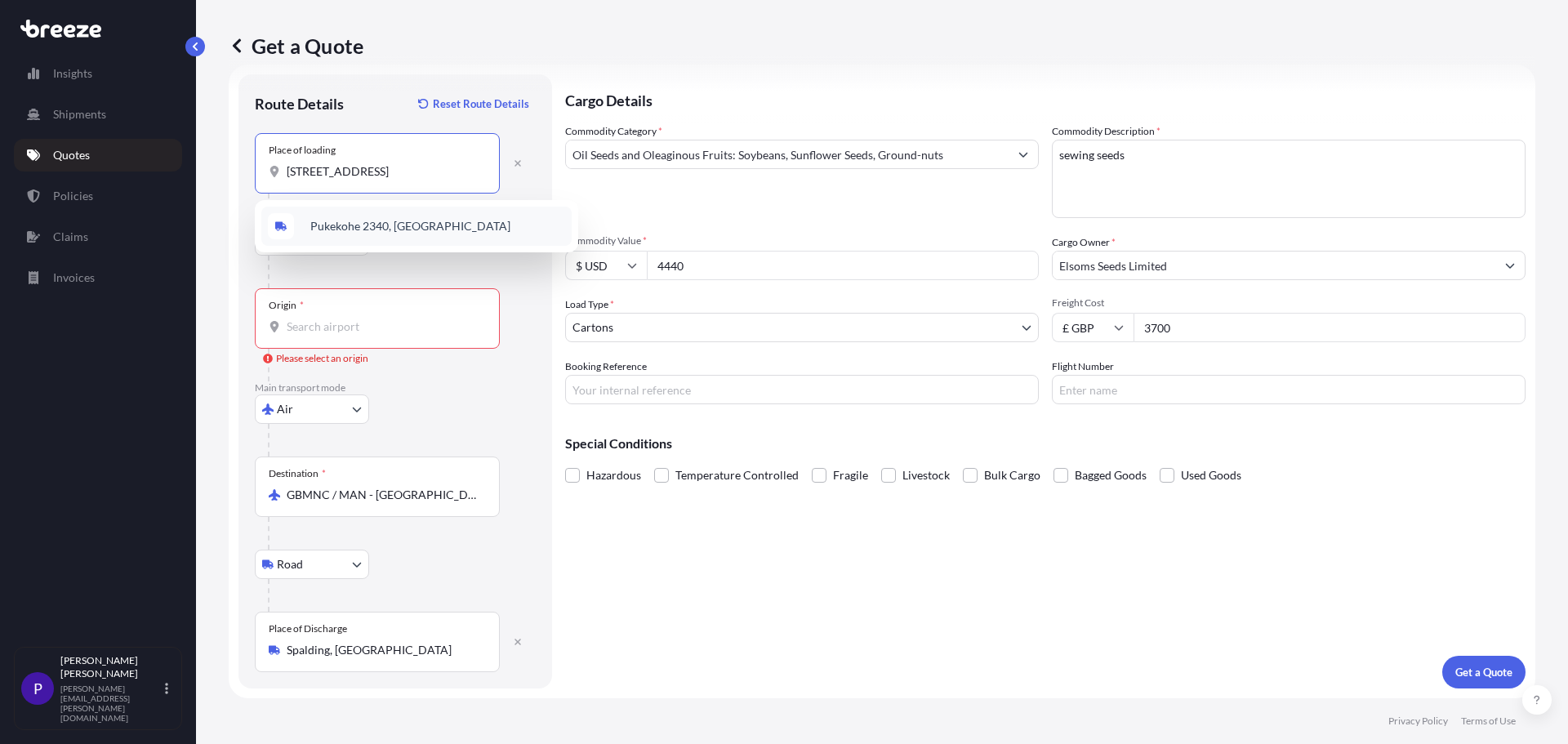
click at [366, 222] on span "Pukekohe 2340, [GEOGRAPHIC_DATA]" at bounding box center [410, 226] width 200 height 17
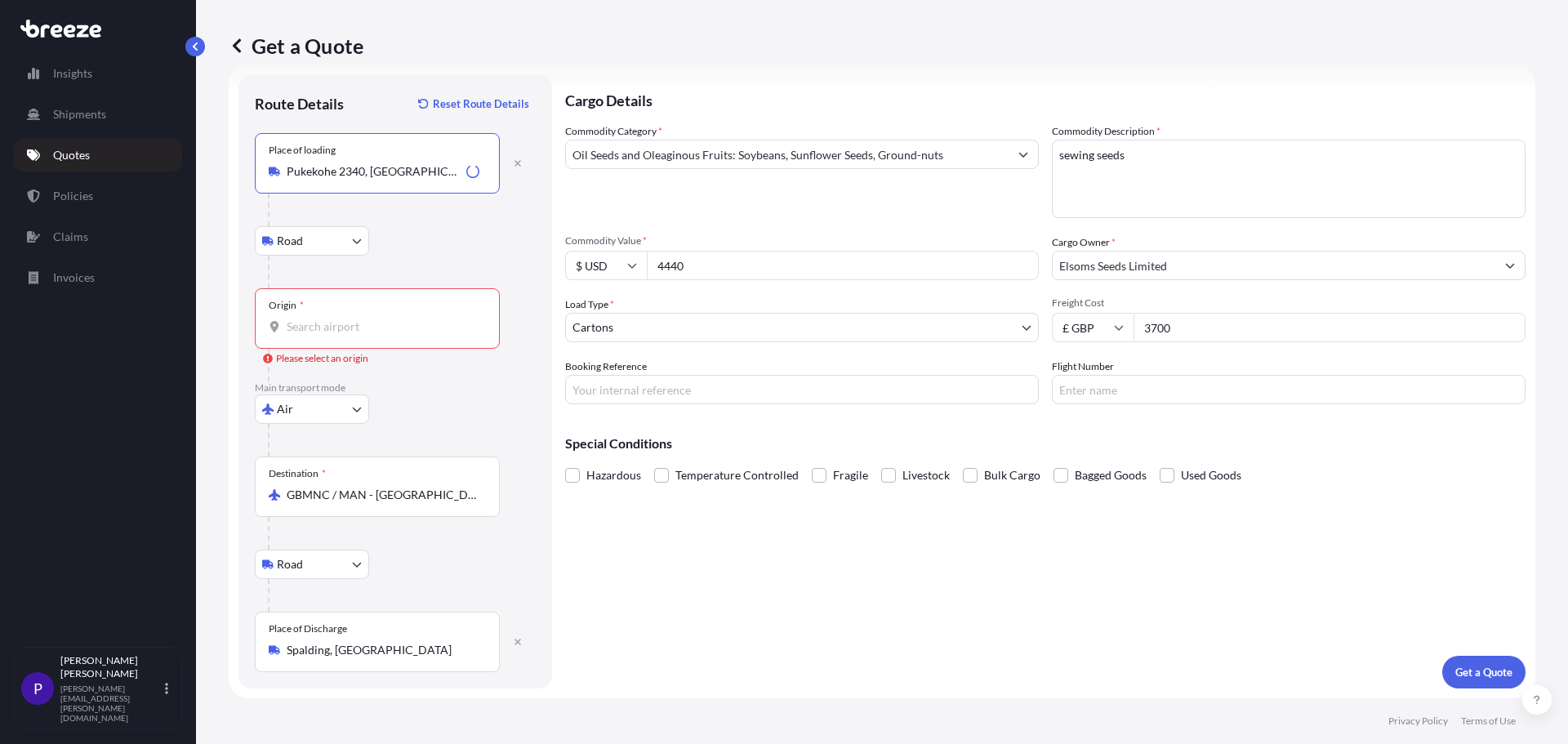
type input "Pukekohe 2340, [GEOGRAPHIC_DATA]"
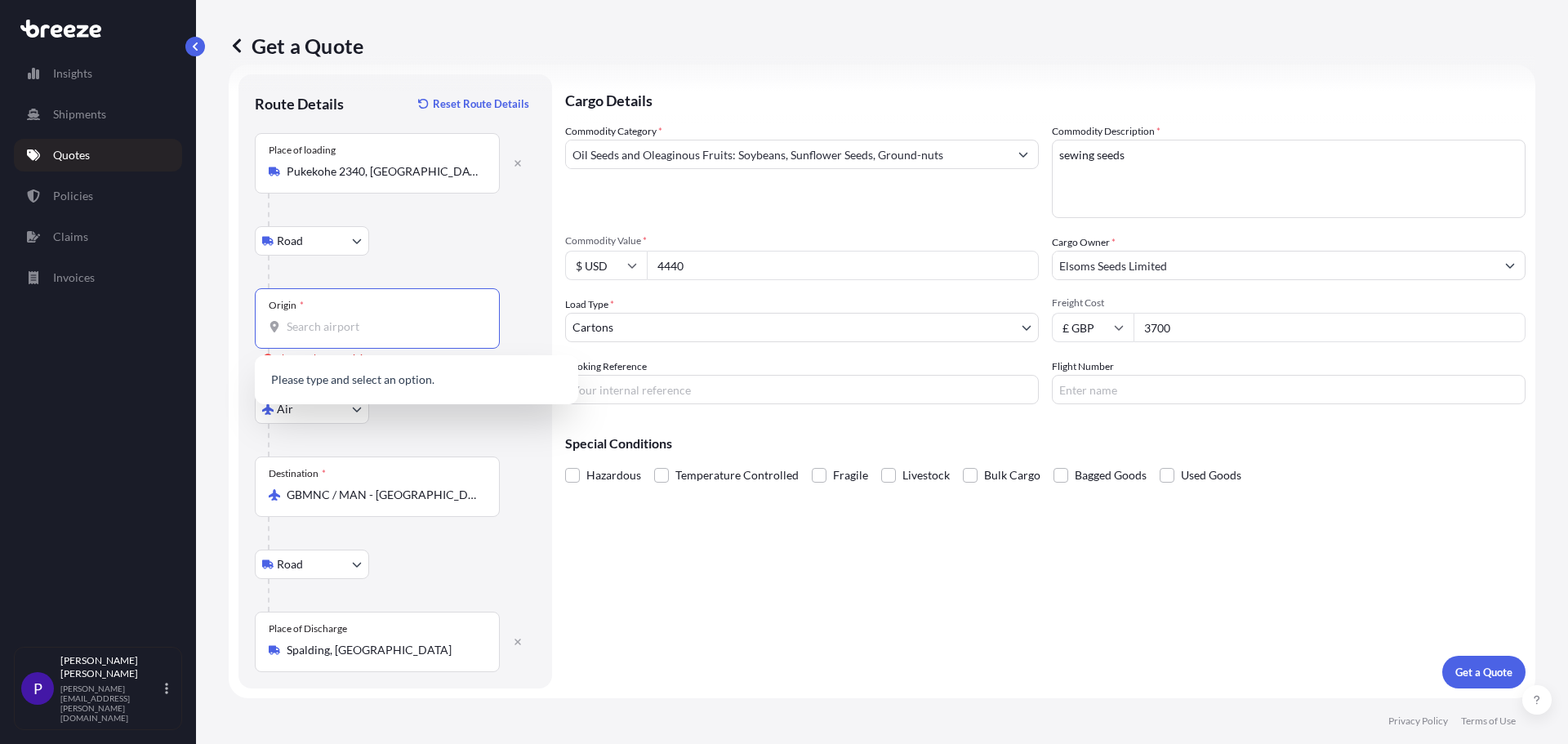
click at [329, 325] on input "Origin * Please select an origin" at bounding box center [382, 327] width 193 height 17
click at [352, 373] on span "NZAKL - Auckl and, [GEOGRAPHIC_DATA]" at bounding box center [418, 382] width 216 height 17
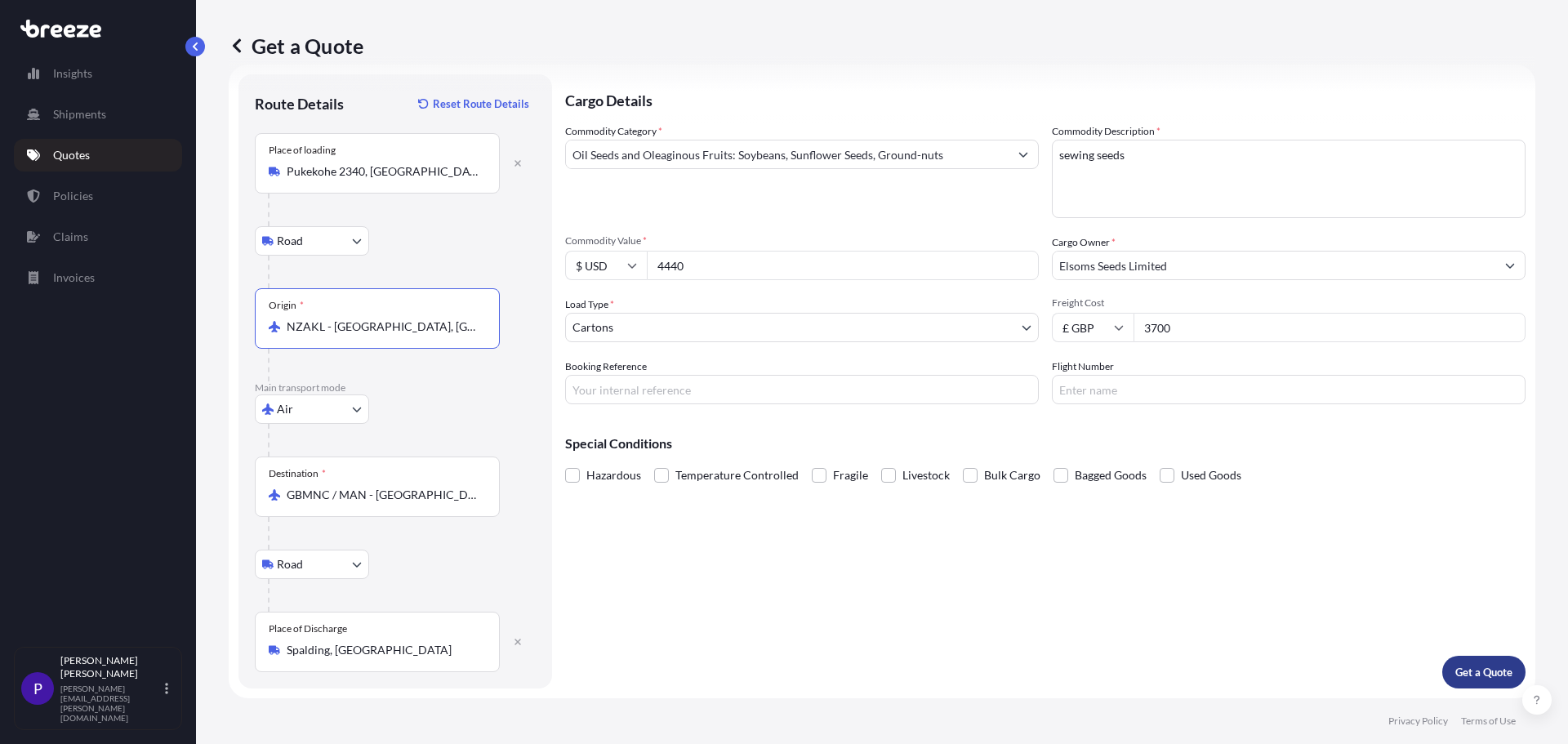
type input "NZAKL - [GEOGRAPHIC_DATA], [GEOGRAPHIC_DATA]"
click at [1465, 677] on p "Get a Quote" at bounding box center [1483, 672] width 57 height 17
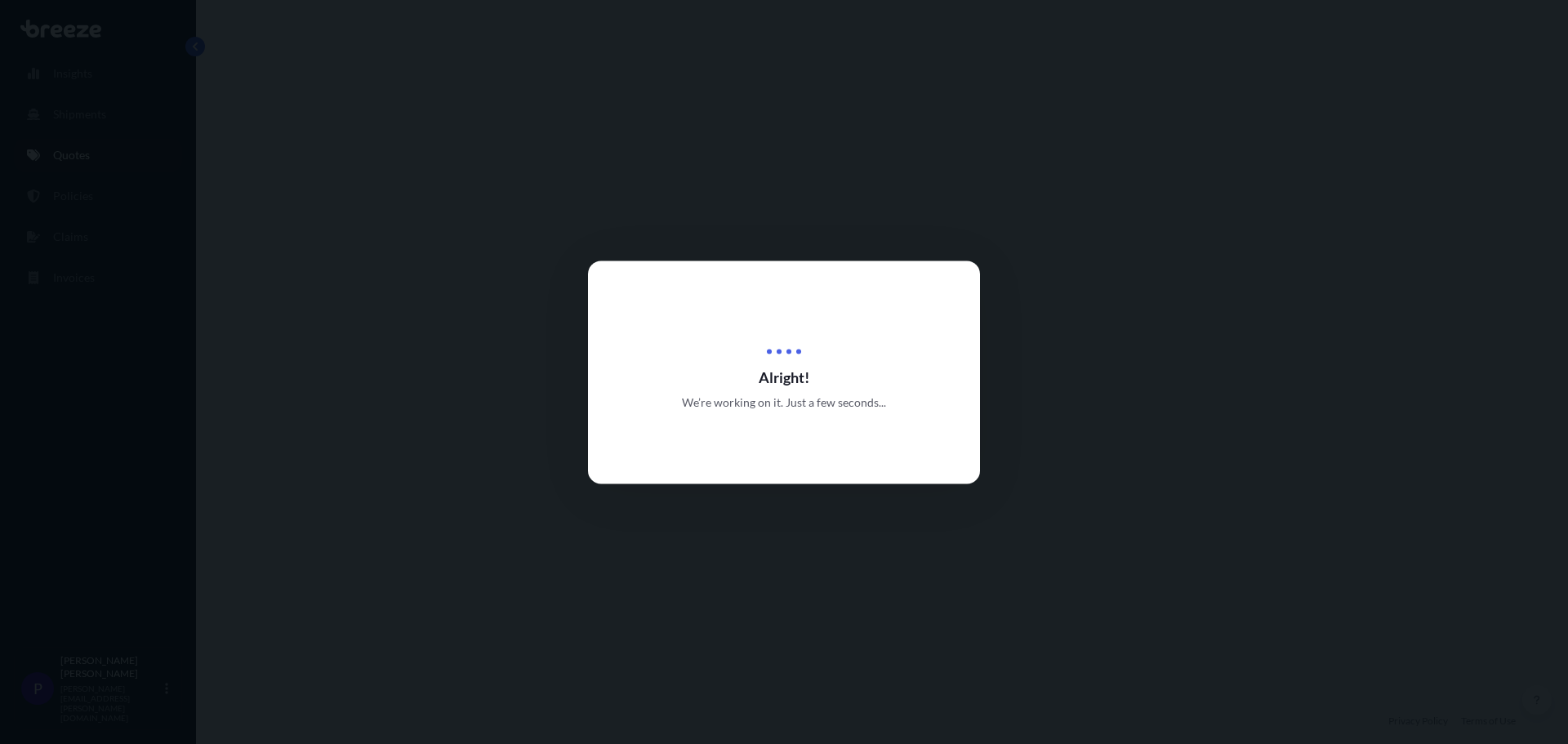
select select "Road"
select select "Air"
select select "Road"
select select "4"
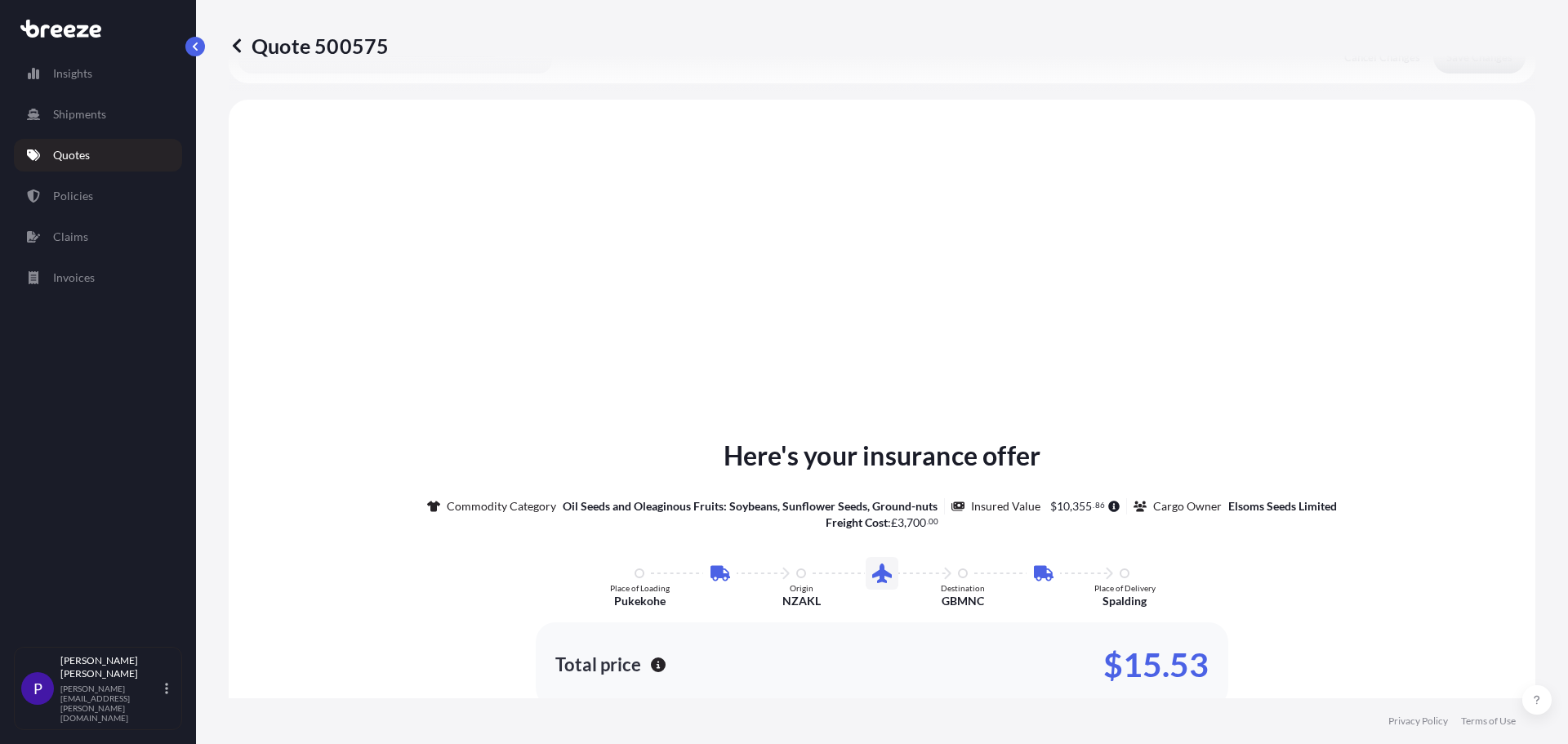
scroll to position [653, 0]
